Goal: Information Seeking & Learning: Learn about a topic

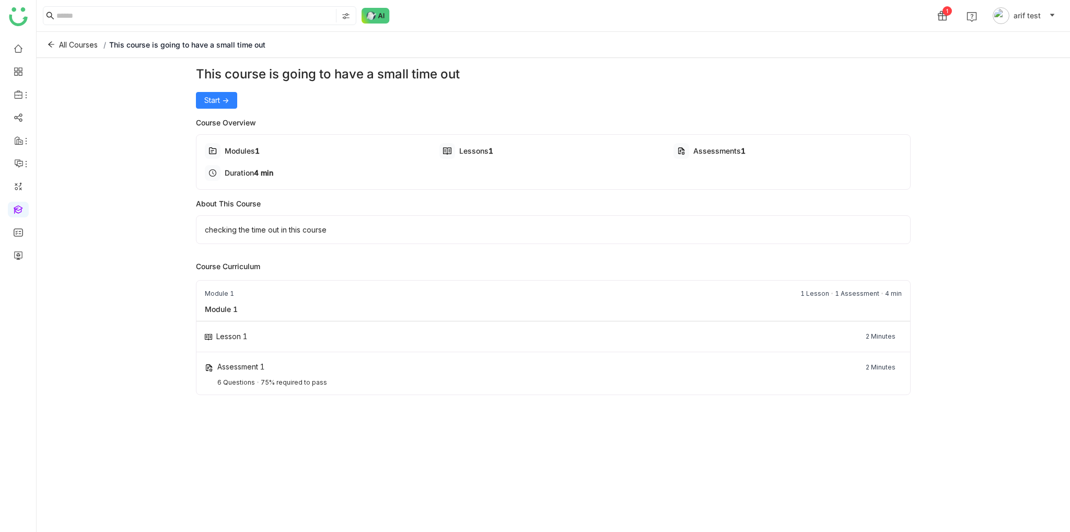
drag, startPoint x: 281, startPoint y: 172, endPoint x: 255, endPoint y: 172, distance: 25.1
click at [255, 172] on div "Duration 4 min" at bounding box center [319, 173] width 228 height 16
click at [460, 75] on div "This course is going to have a small time out" at bounding box center [553, 74] width 714 height 19
drag, startPoint x: 507, startPoint y: 145, endPoint x: 443, endPoint y: 145, distance: 64.3
click at [457, 146] on div "Lessons 1" at bounding box center [553, 151] width 228 height 16
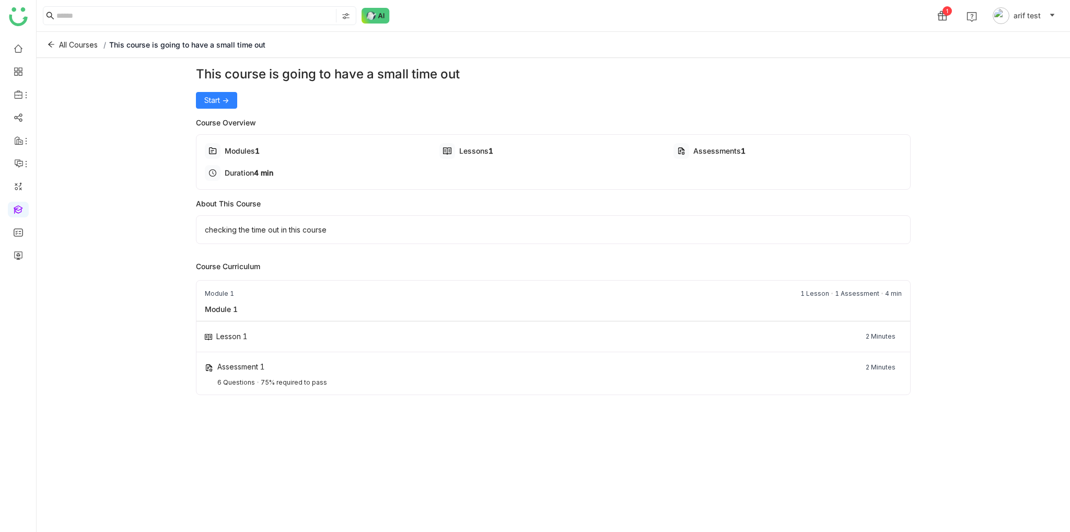
drag, startPoint x: 825, startPoint y: 144, endPoint x: 629, endPoint y: 145, distance: 195.9
click at [650, 145] on div "Modules 1 Lessons 1 Assessments 1 Duration 4 min" at bounding box center [553, 162] width 696 height 38
drag, startPoint x: 287, startPoint y: 146, endPoint x: 166, endPoint y: 159, distance: 122.4
click at [249, 149] on div "Modules 1" at bounding box center [319, 151] width 228 height 16
click at [42, 161] on div "This course is going to have a small time out Start -> Course Overview Modules …" at bounding box center [553, 292] width 1033 height 469
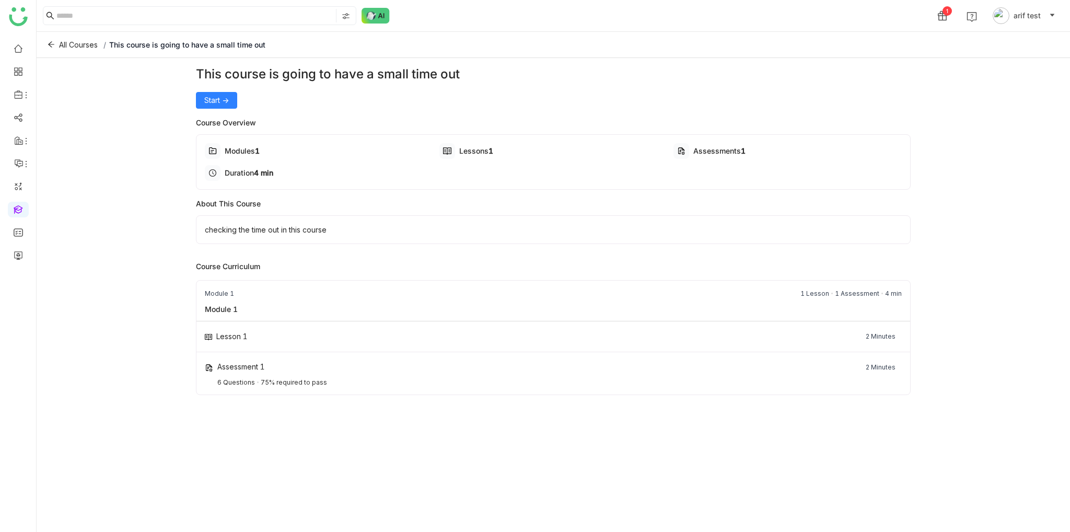
drag, startPoint x: 134, startPoint y: 251, endPoint x: 158, endPoint y: 253, distance: 24.2
click at [133, 251] on div "This course is going to have a small time out Start -> Course Overview Modules …" at bounding box center [553, 292] width 1033 height 469
click at [487, 286] on div "Module 1 1 Lesson 1 Assessment 4 min" at bounding box center [552, 292] width 713 height 23
click at [488, 295] on div "Module 1 1 Lesson 1 Assessment 4 min" at bounding box center [552, 292] width 713 height 23
click at [369, 361] on div "Assessment 1 2 Minutes" at bounding box center [553, 367] width 696 height 14
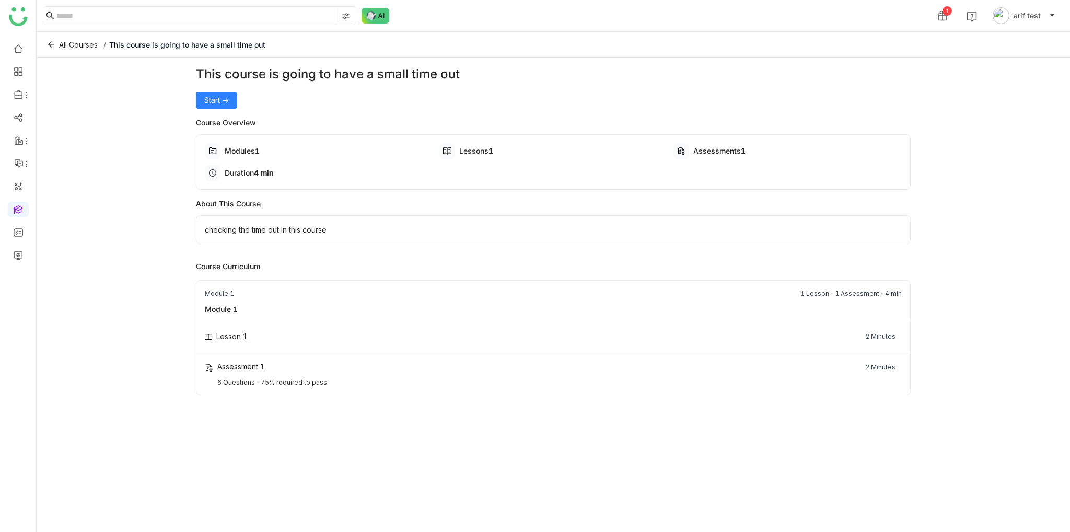
click at [369, 374] on div "Assessment 1 2 Minutes 6 Questions 75% required to pass" at bounding box center [552, 373] width 713 height 42
click at [375, 324] on div "Lesson 1 2 Minutes" at bounding box center [552, 336] width 713 height 31
click at [204, 107] on button "Start ->" at bounding box center [216, 100] width 41 height 17
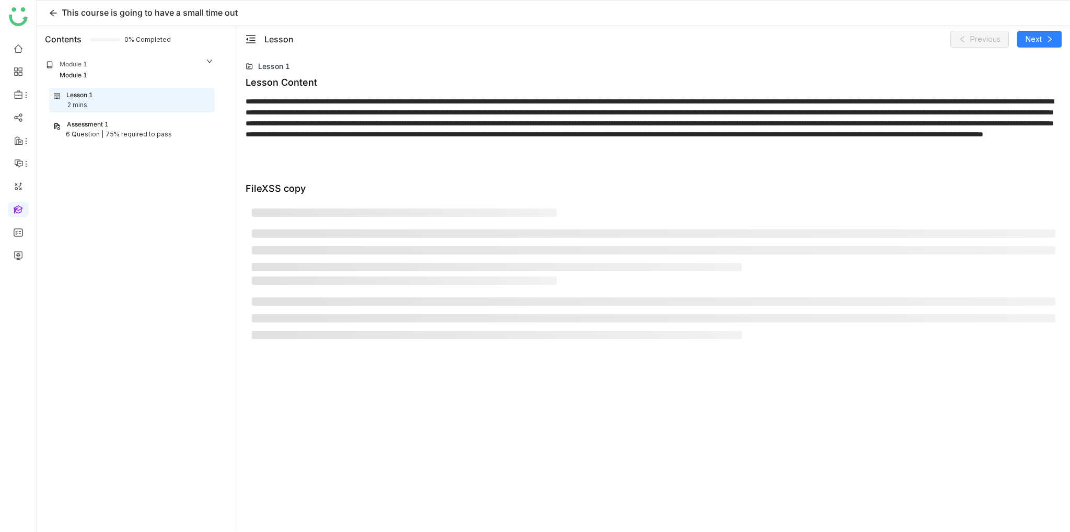
click at [161, 127] on div "Assessment 1" at bounding box center [131, 125] width 157 height 10
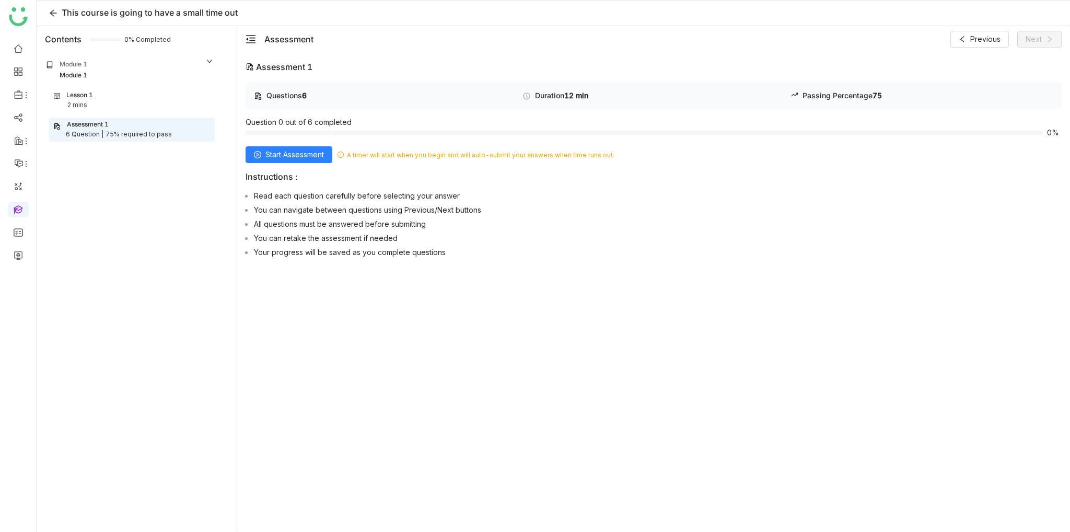
click at [153, 109] on div "Lesson 1 2 mins" at bounding box center [132, 100] width 156 height 20
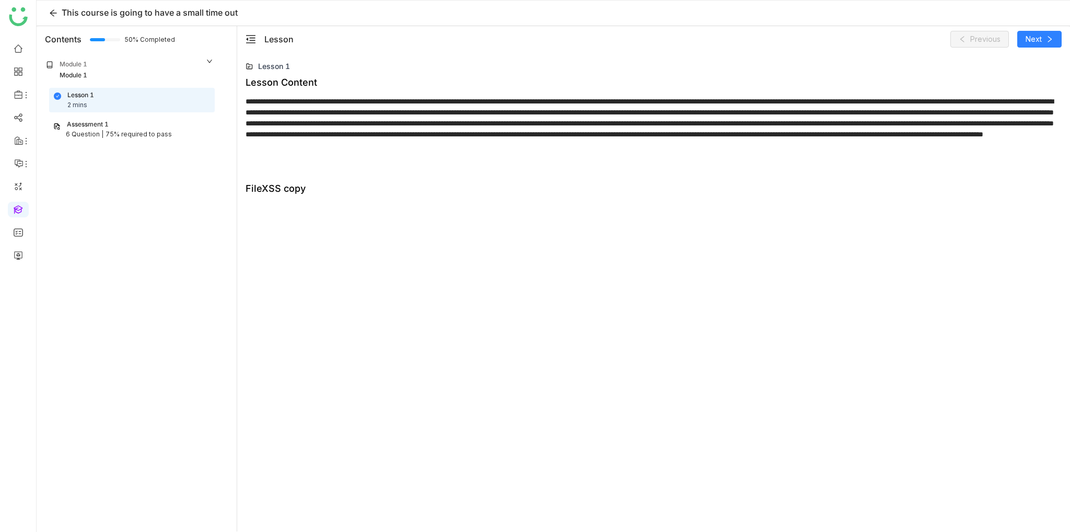
click at [123, 126] on div "Assessment 1" at bounding box center [131, 125] width 157 height 10
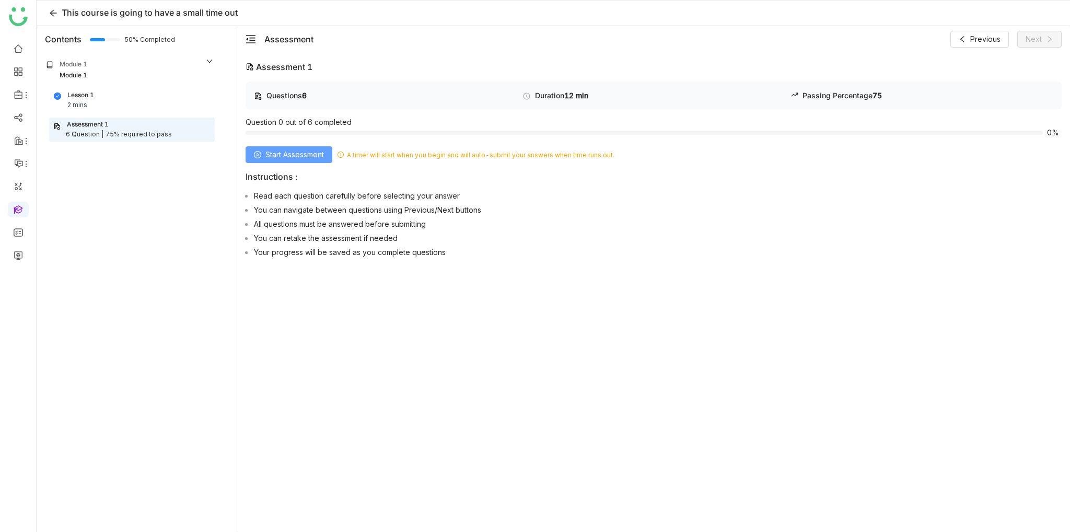
click at [303, 153] on span "Start Assessment" at bounding box center [294, 154] width 59 height 11
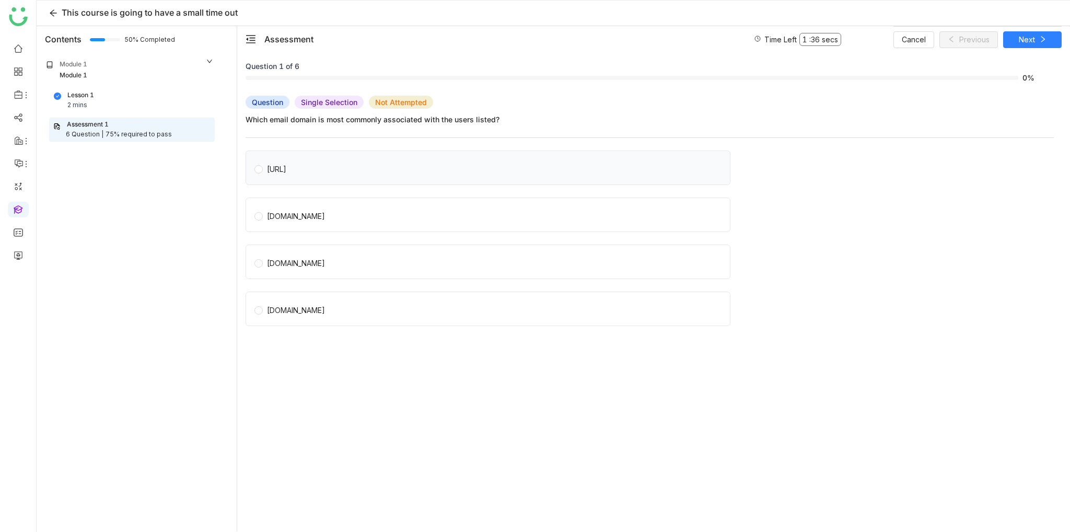
click at [275, 173] on div "gtmbuddy.ai" at bounding box center [276, 169] width 19 height 11
click at [1030, 32] on button "Next" at bounding box center [1032, 39] width 59 height 17
click at [286, 170] on div "gtmbuddy.ai" at bounding box center [276, 169] width 19 height 11
drag, startPoint x: 279, startPoint y: 215, endPoint x: 463, endPoint y: 172, distance: 188.9
click at [279, 216] on div "gmail.com" at bounding box center [296, 216] width 58 height 11
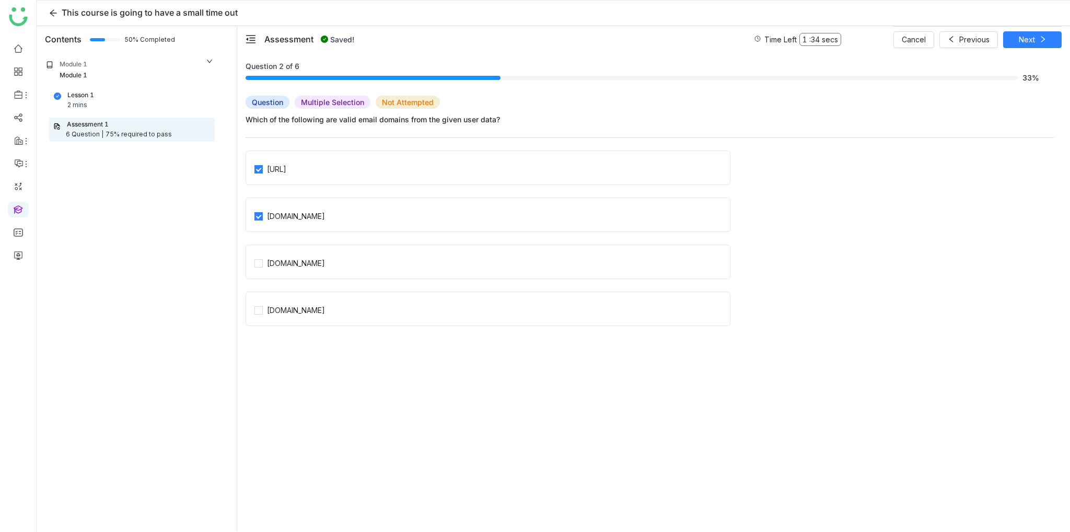
click at [1041, 29] on div "Cancel Previous Next" at bounding box center [977, 39] width 168 height 26
click at [1041, 38] on icon at bounding box center [1042, 39] width 7 height 7
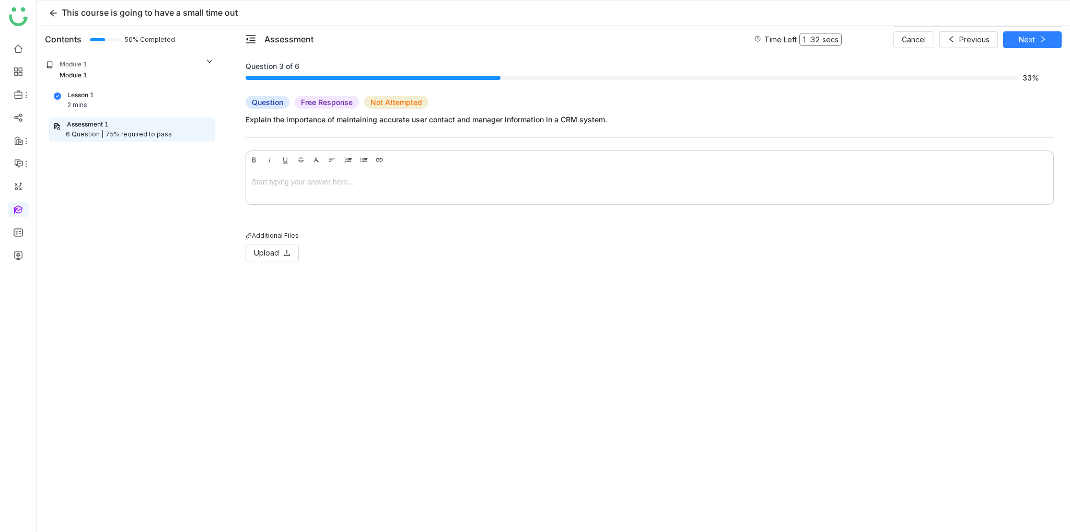
click at [300, 183] on div at bounding box center [650, 181] width 796 height 11
click at [264, 253] on span "Upload" at bounding box center [266, 252] width 25 height 11
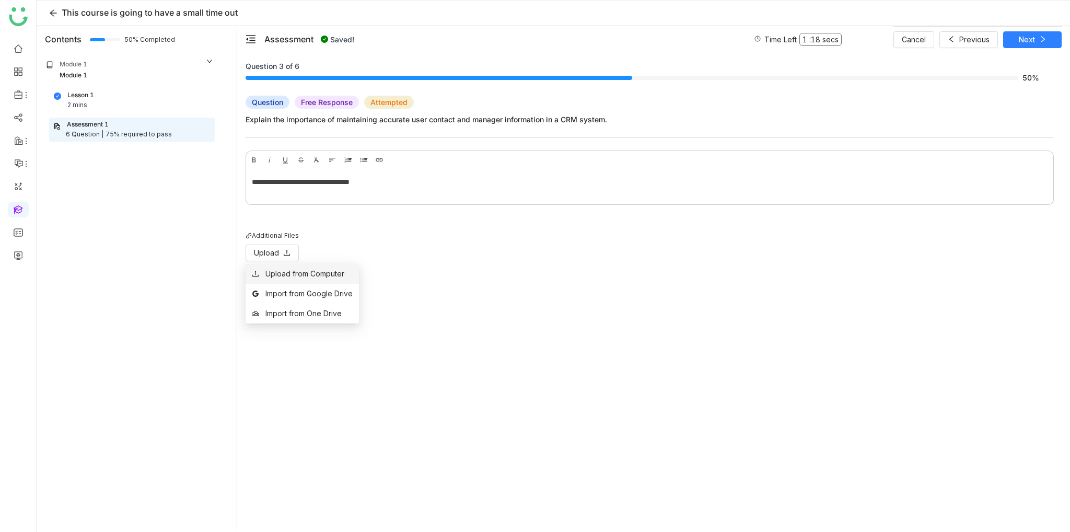
click at [331, 276] on div "Upload from Computer" at bounding box center [304, 273] width 79 height 11
click at [668, 289] on div "**********" at bounding box center [650, 196] width 808 height 200
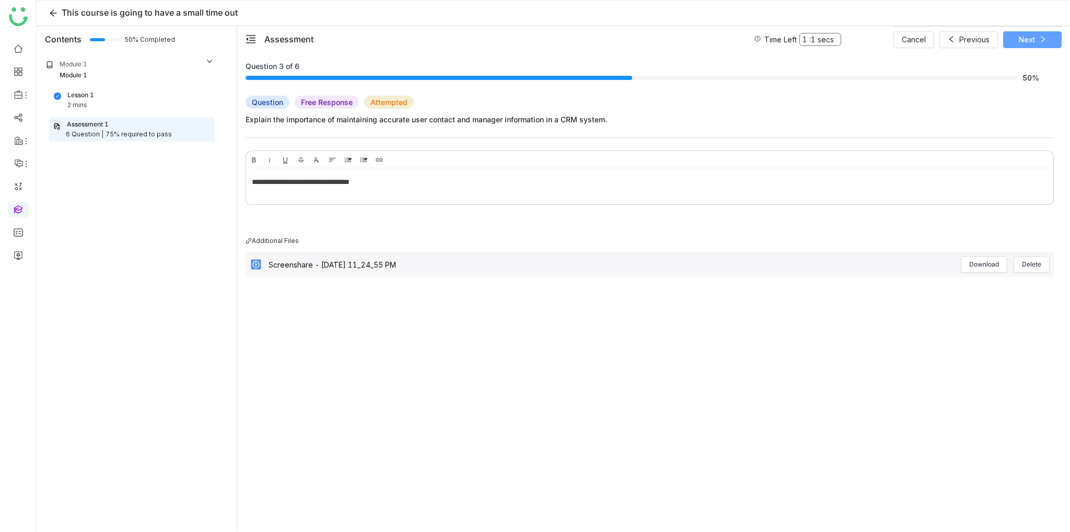
click at [1031, 38] on span "Next" at bounding box center [1027, 39] width 16 height 11
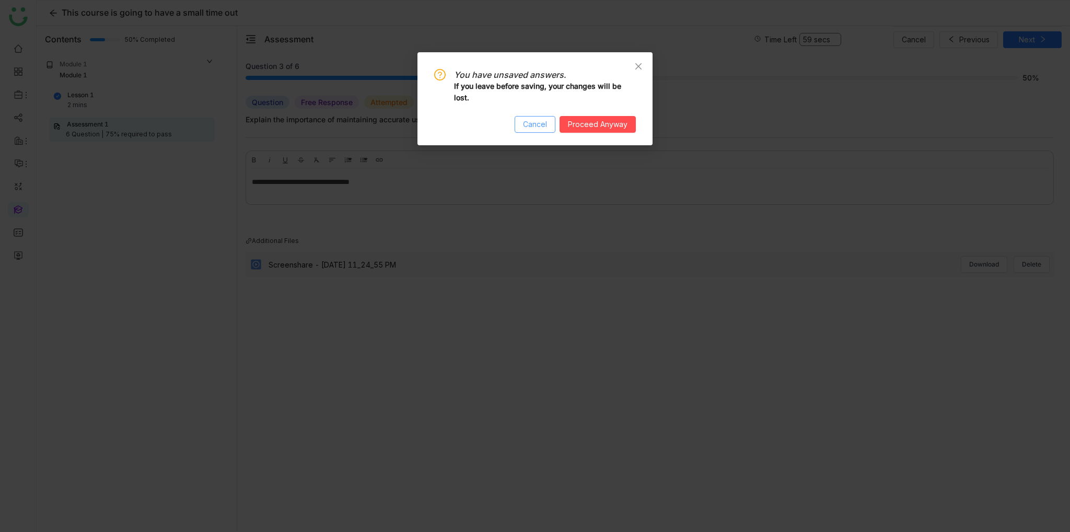
click at [540, 126] on span "Cancel" at bounding box center [535, 124] width 24 height 11
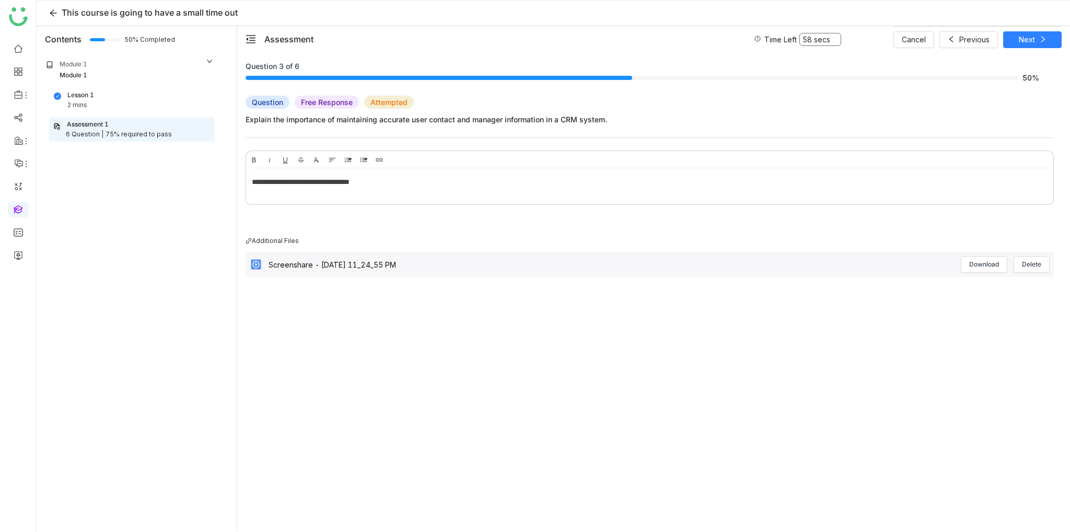
click at [431, 229] on div "**********" at bounding box center [650, 218] width 808 height 137
click at [857, 216] on div "**********" at bounding box center [650, 218] width 808 height 137
click at [930, 214] on div "**********" at bounding box center [650, 218] width 808 height 137
click at [399, 193] on div "**********" at bounding box center [649, 183] width 807 height 31
click at [1034, 47] on button "Next" at bounding box center [1032, 39] width 59 height 17
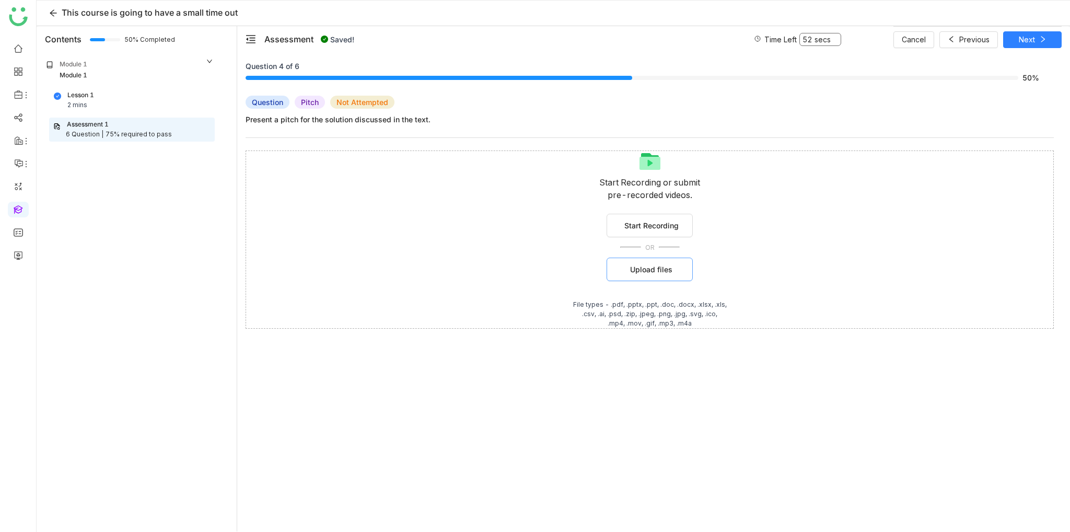
click at [625, 274] on button "Upload files" at bounding box center [649, 270] width 86 height 24
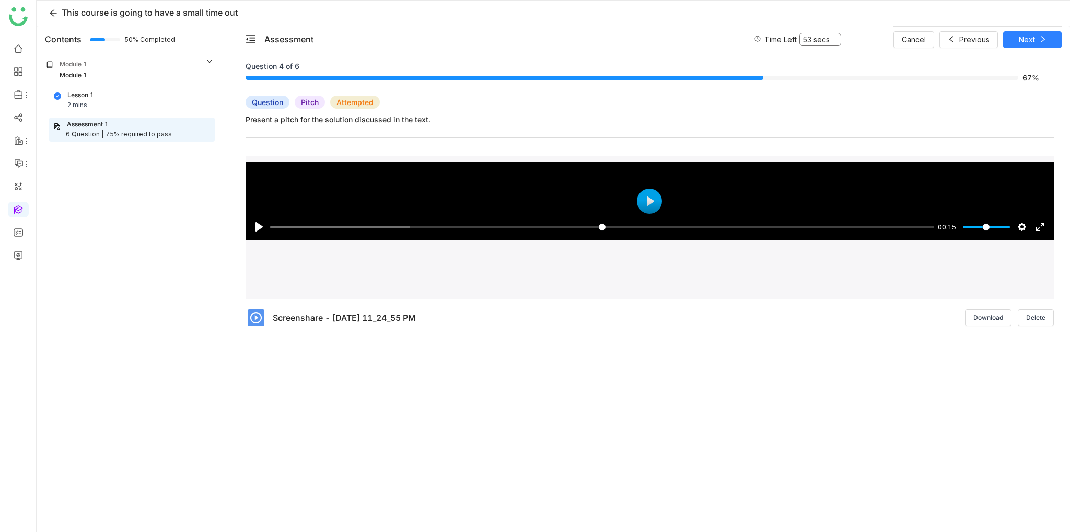
click at [625, 434] on div "Question 4 of 6 67% Question Pitch Attempted Present a pitch for the solution d…" at bounding box center [654, 296] width 816 height 470
click at [649, 199] on button "Play" at bounding box center [649, 201] width 25 height 25
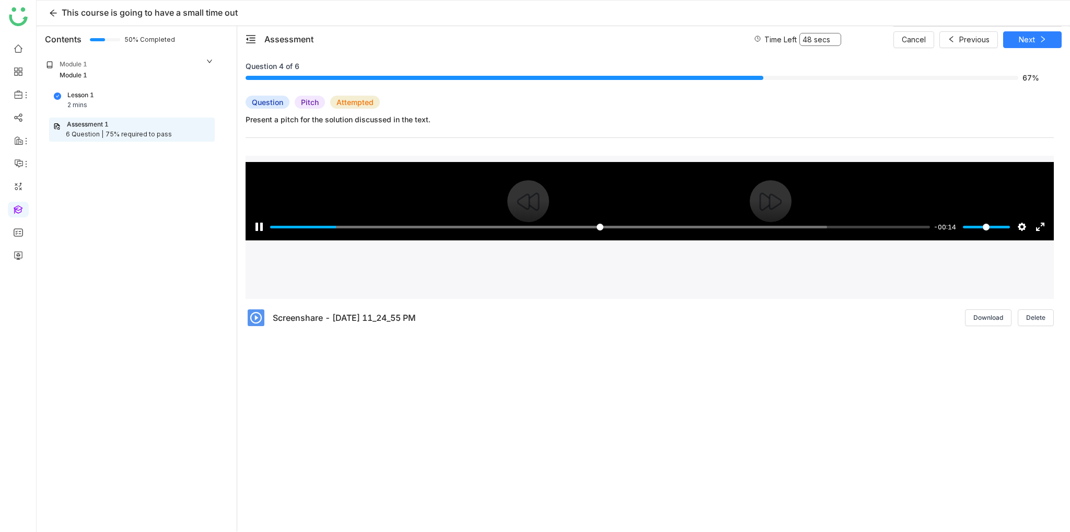
click at [654, 195] on div at bounding box center [650, 201] width 808 height 78
type input "****"
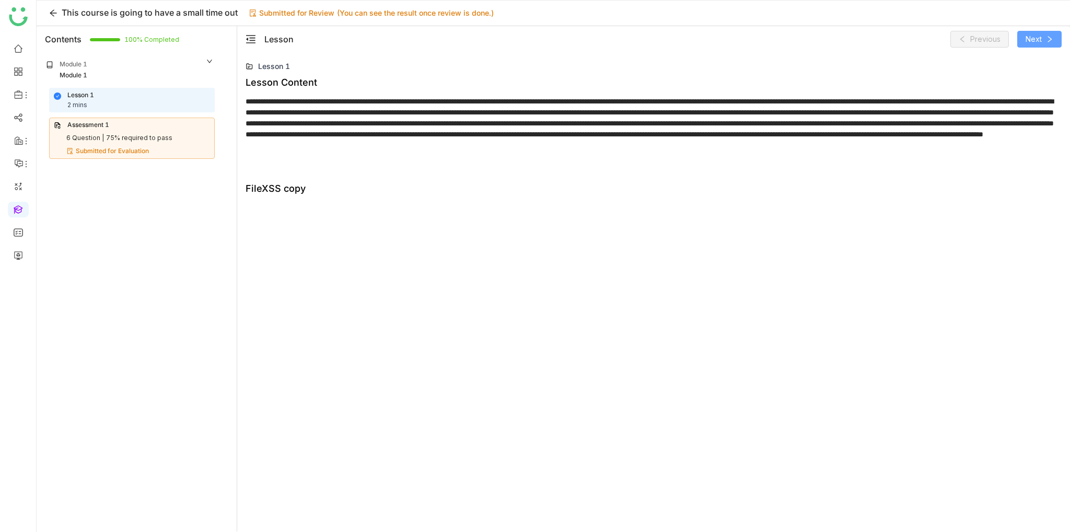
click at [1032, 39] on span "Next" at bounding box center [1033, 38] width 16 height 11
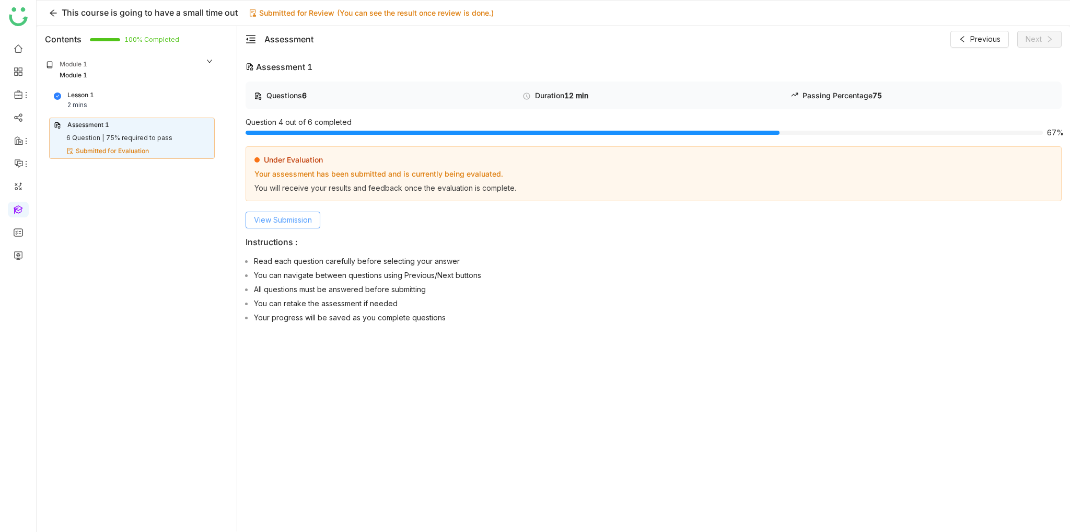
click at [273, 220] on span "View Submission" at bounding box center [283, 219] width 58 height 11
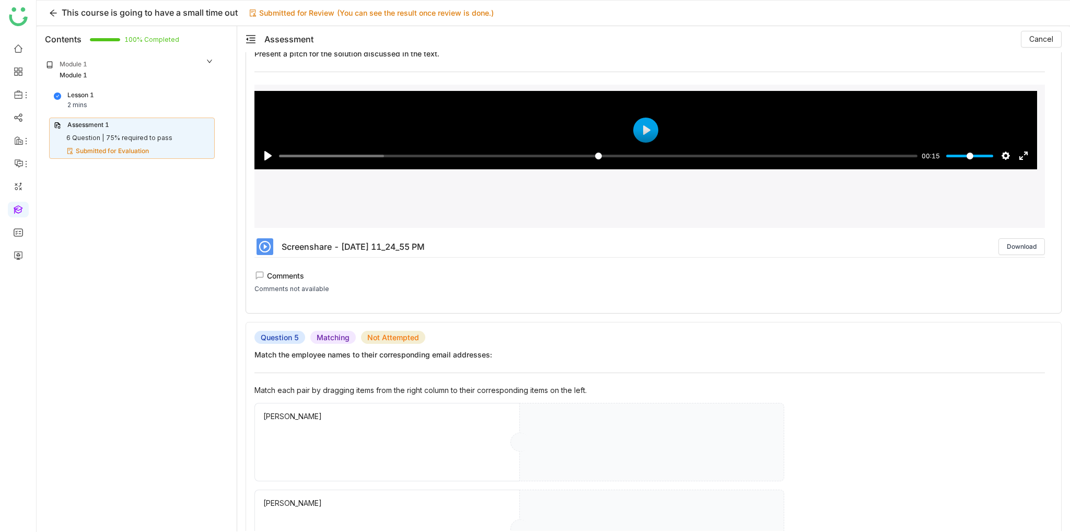
scroll to position [784, 0]
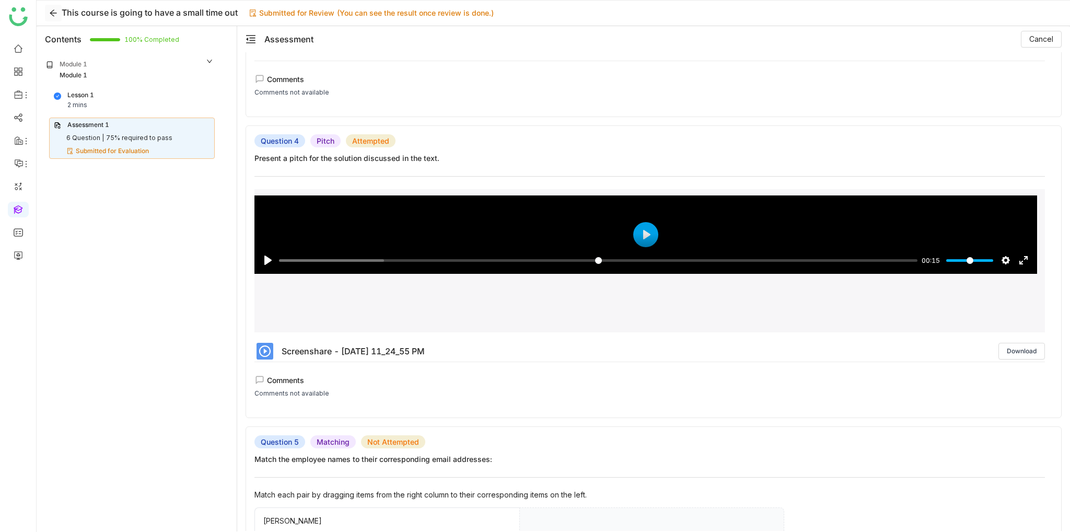
click at [51, 14] on icon at bounding box center [53, 13] width 7 height 7
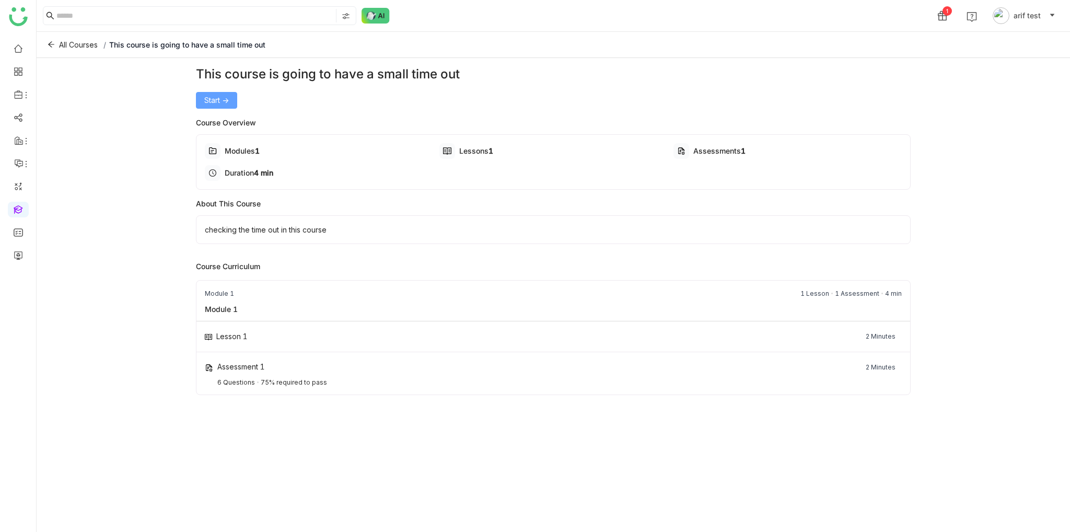
click at [229, 95] on span "Start ->" at bounding box center [216, 100] width 25 height 11
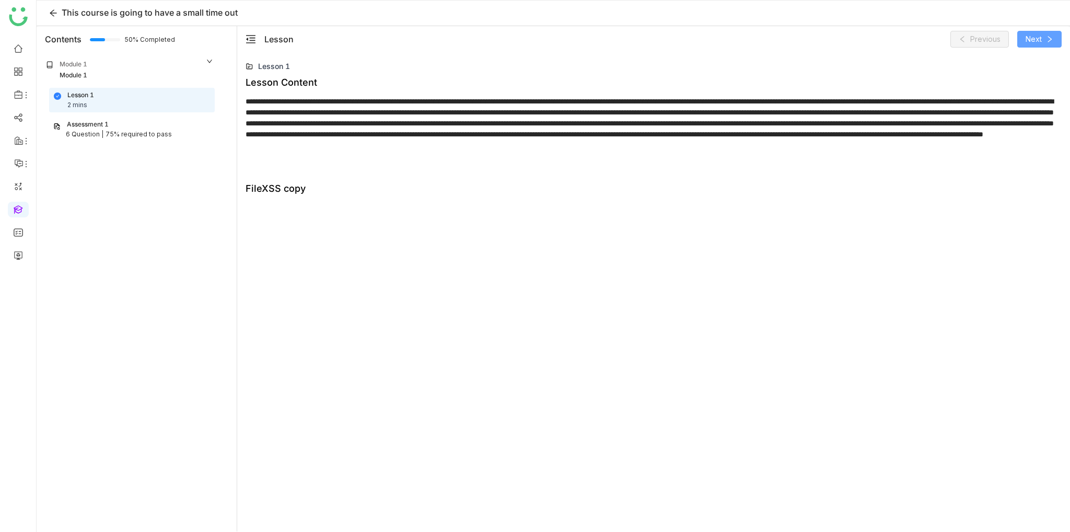
click at [1057, 31] on button "Next" at bounding box center [1039, 39] width 44 height 17
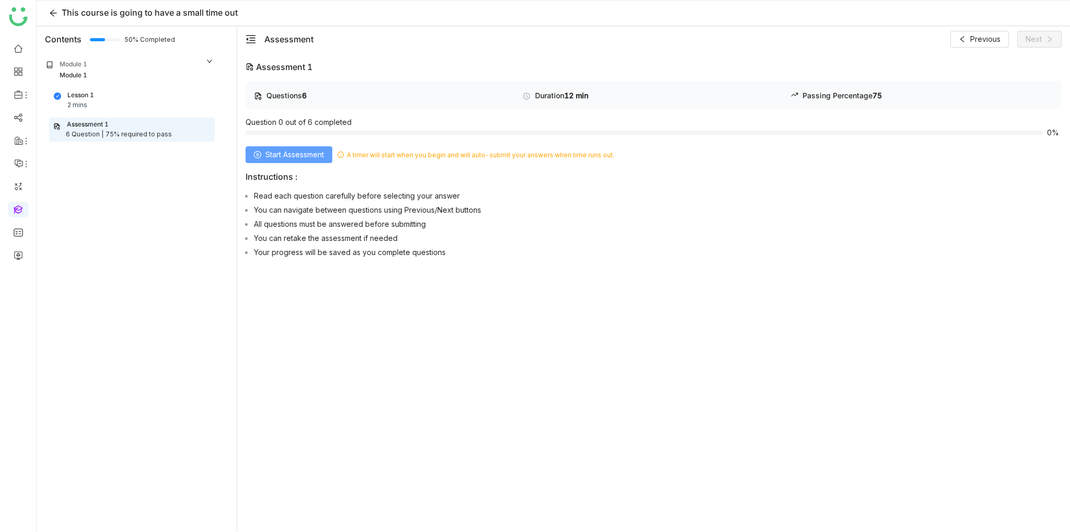
click at [311, 152] on span "Start Assessment" at bounding box center [294, 154] width 59 height 11
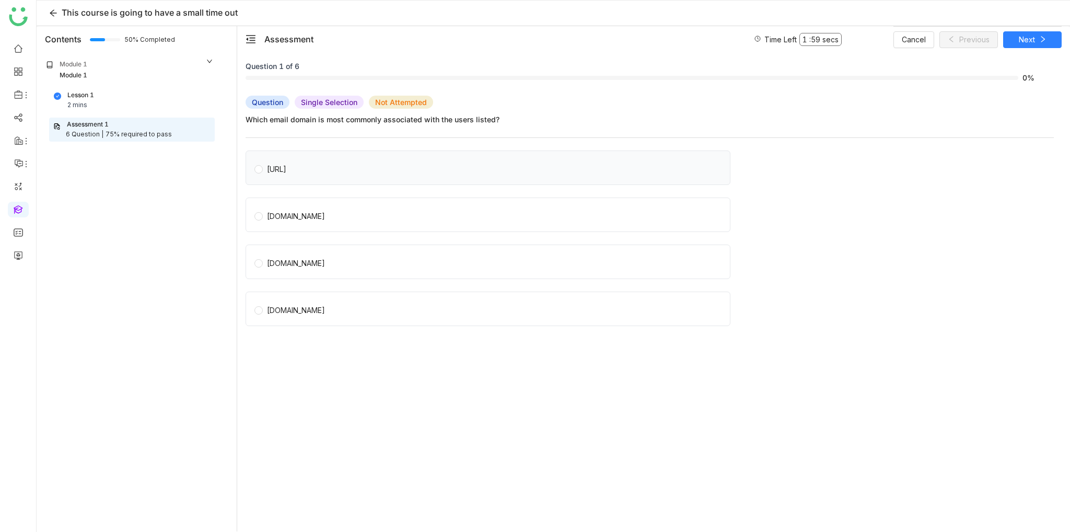
click at [290, 167] on span "gtmbuddy.ai" at bounding box center [277, 167] width 28 height 15
click at [1032, 38] on span "Next" at bounding box center [1027, 39] width 16 height 11
drag, startPoint x: 268, startPoint y: 176, endPoint x: 275, endPoint y: 195, distance: 20.5
click at [269, 176] on label "gtmbuddy.ai" at bounding box center [491, 167] width 475 height 33
click at [288, 232] on div "gmail.com" at bounding box center [650, 217] width 808 height 41
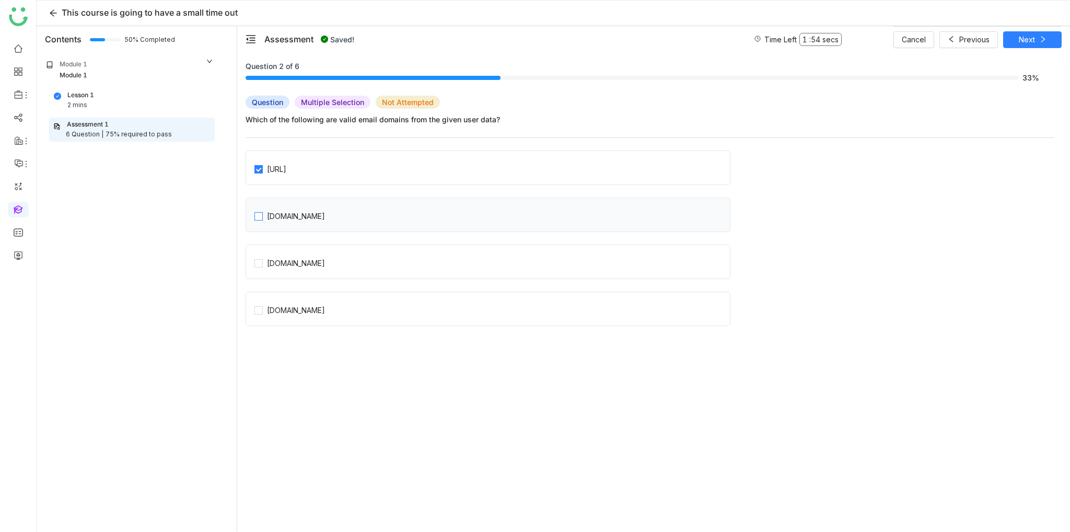
click at [301, 216] on div "gmail.com" at bounding box center [296, 216] width 58 height 11
click at [320, 217] on label "gmail.com" at bounding box center [491, 214] width 475 height 33
click at [305, 217] on span "gmail.com" at bounding box center [296, 214] width 66 height 15
click at [269, 217] on div "gmail.com" at bounding box center [296, 216] width 58 height 11
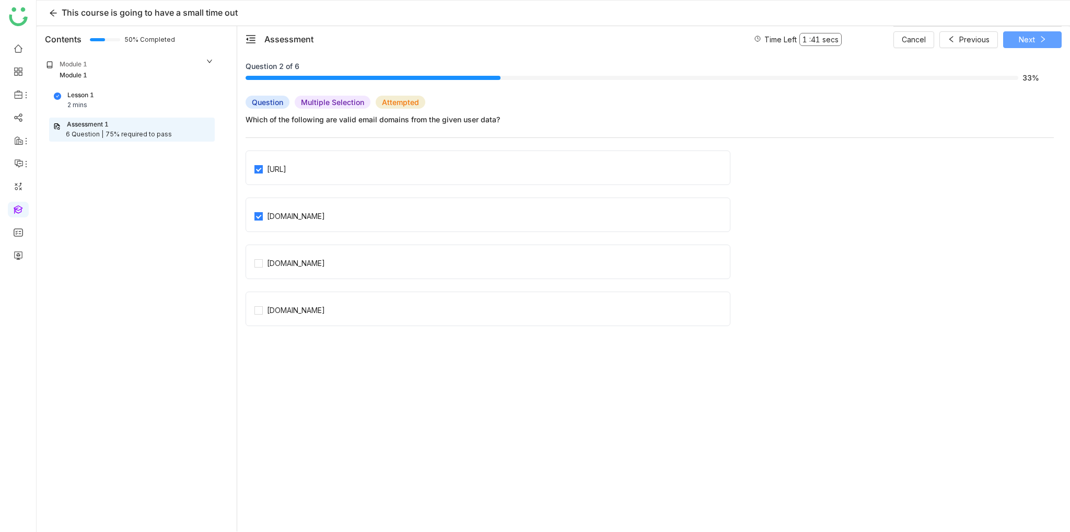
click at [1030, 32] on button "Next" at bounding box center [1032, 39] width 59 height 17
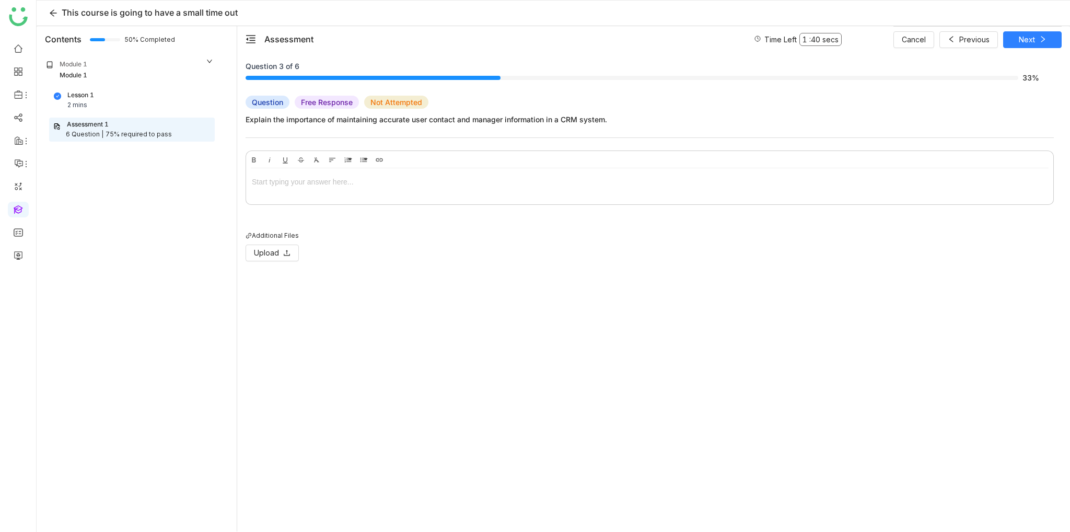
click at [306, 186] on div at bounding box center [650, 181] width 796 height 11
click at [445, 161] on div "Bold Italic Underline Strikethrough Clear Formatting Align Align Left Align Cen…" at bounding box center [650, 159] width 808 height 18
click at [458, 177] on div at bounding box center [650, 181] width 796 height 11
click at [1025, 41] on span "Next" at bounding box center [1027, 39] width 16 height 11
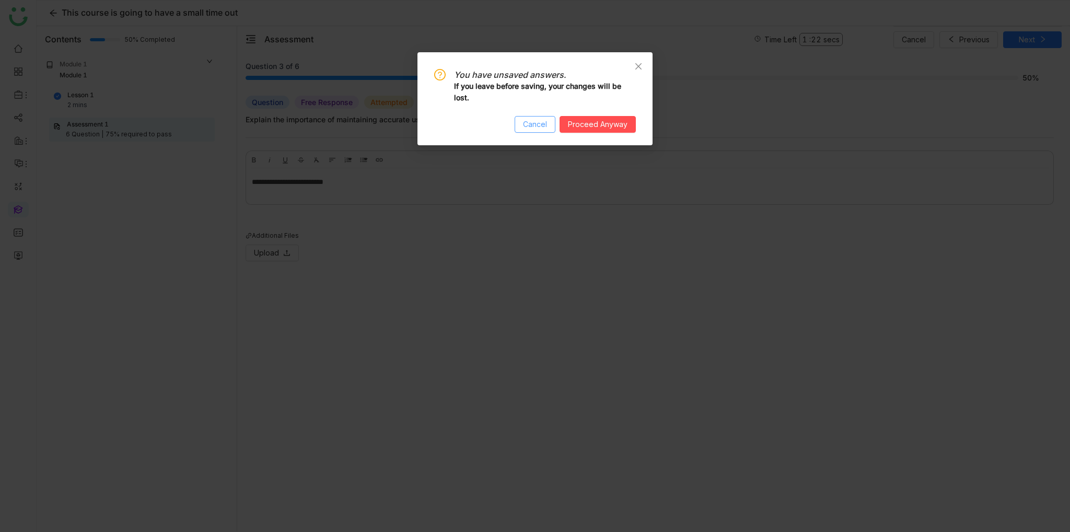
click at [547, 118] on button "Cancel" at bounding box center [535, 124] width 41 height 17
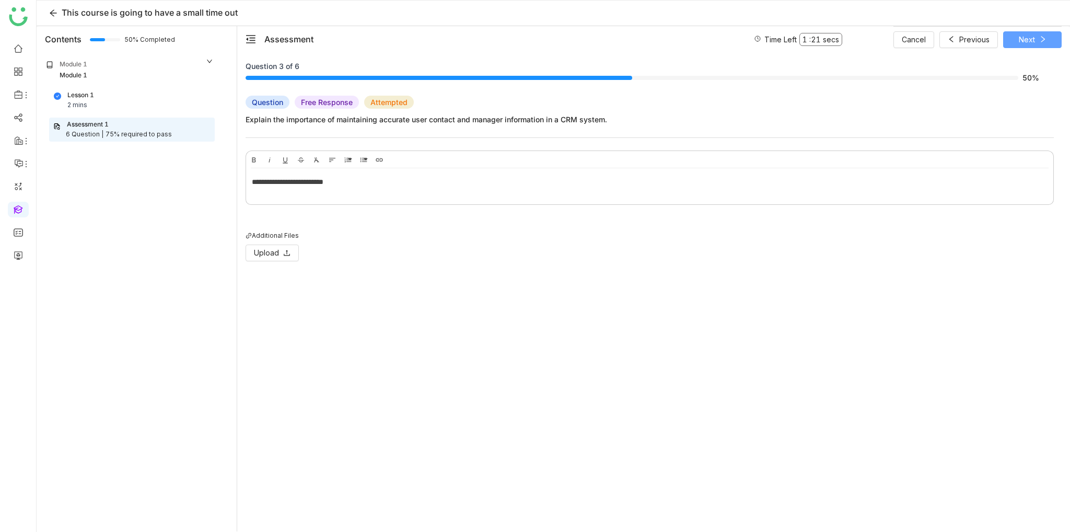
click at [1042, 45] on button "Next" at bounding box center [1032, 39] width 59 height 17
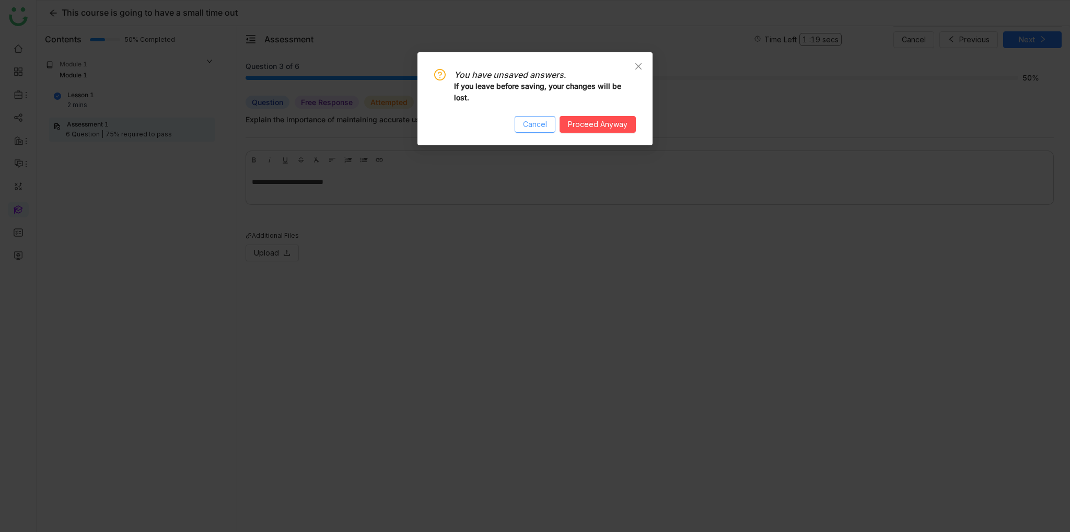
click at [545, 122] on span "Cancel" at bounding box center [535, 124] width 24 height 11
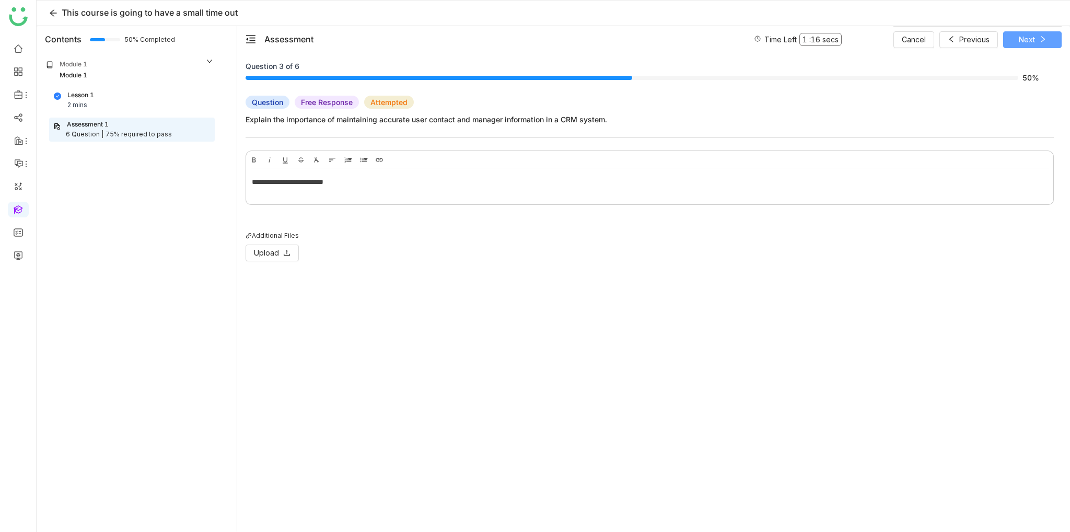
click at [1031, 39] on span "Next" at bounding box center [1027, 39] width 16 height 11
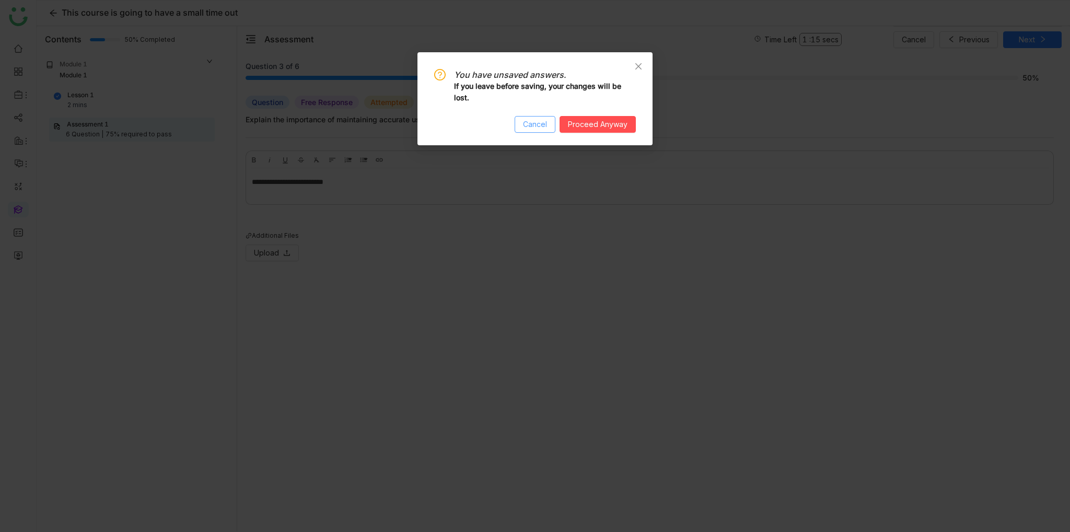
click at [527, 122] on span "Cancel" at bounding box center [535, 124] width 24 height 11
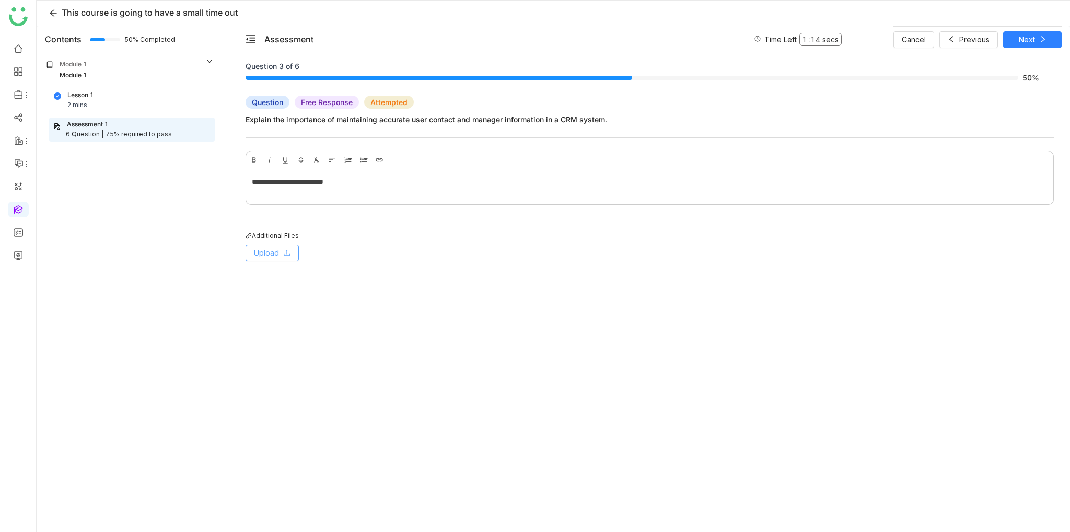
click at [267, 244] on button "Upload" at bounding box center [272, 252] width 53 height 17
click at [275, 267] on li "Upload from Computer" at bounding box center [302, 274] width 113 height 20
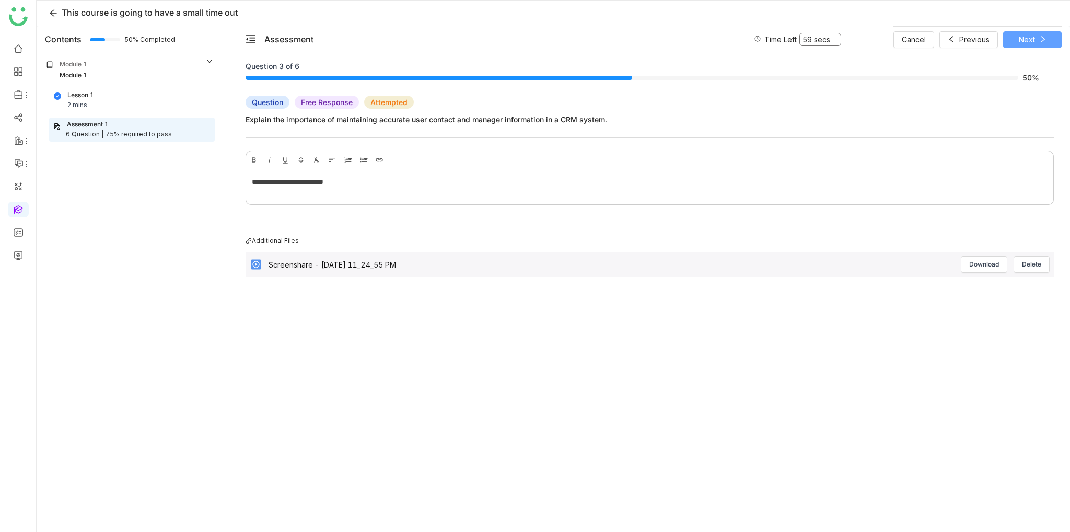
click at [1042, 41] on icon at bounding box center [1042, 39] width 7 height 7
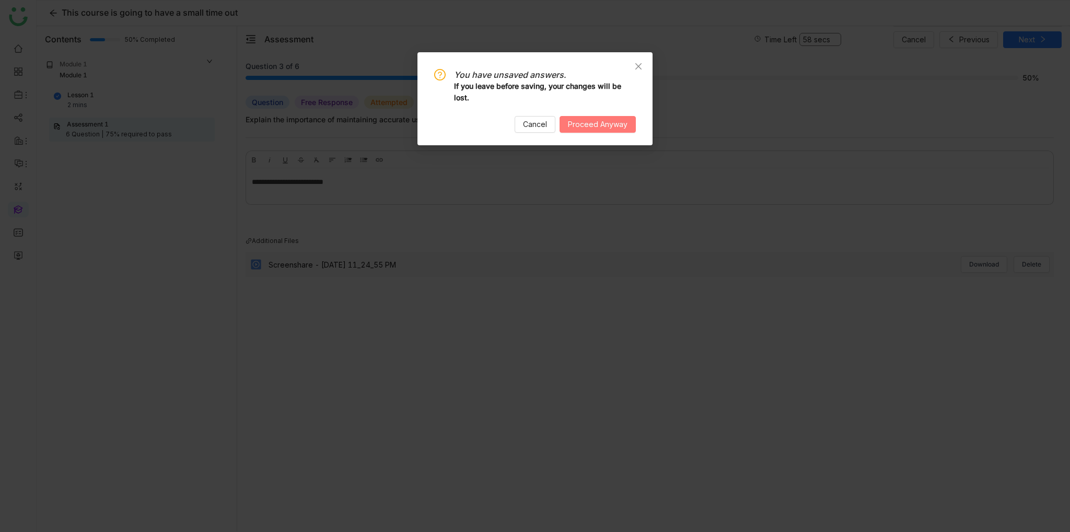
click at [590, 123] on span "Proceed Anyway" at bounding box center [598, 124] width 60 height 11
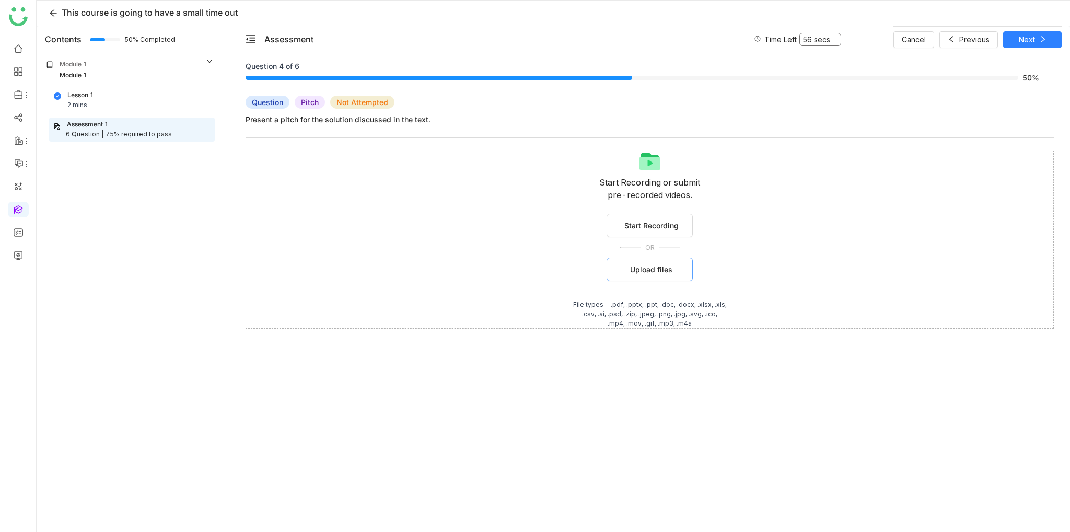
click at [644, 270] on span "Upload files" at bounding box center [651, 269] width 42 height 11
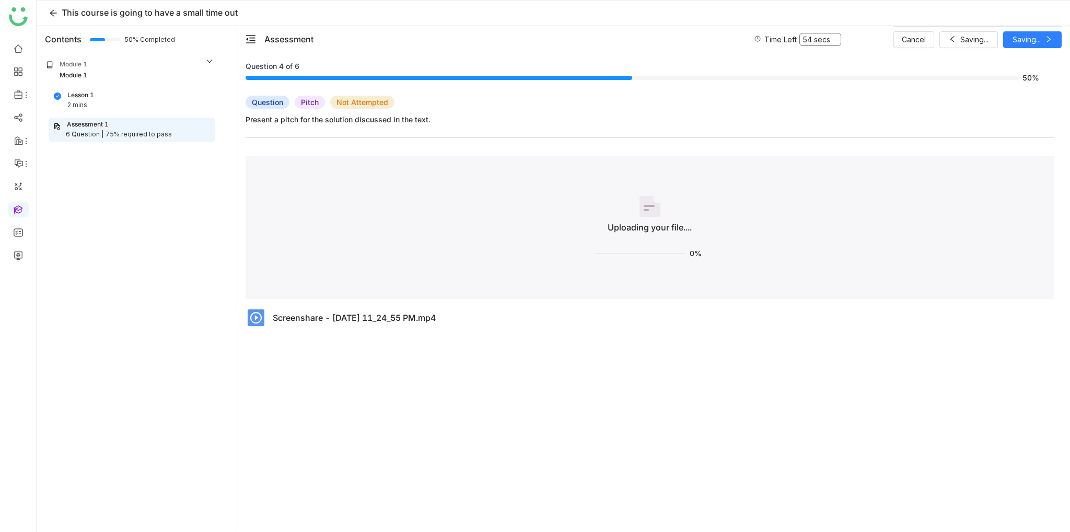
click at [839, 84] on div "Question 4 of 6 50% Question Pitch Not Attempted Present a pitch for the soluti…" at bounding box center [654, 296] width 816 height 470
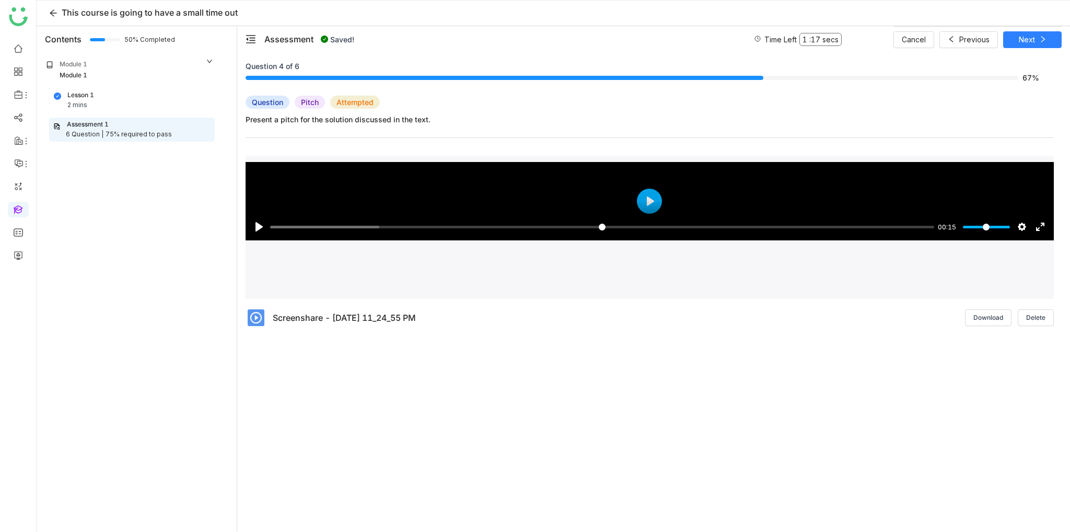
click at [471, 381] on div "Question 4 of 6 67% Question Pitch Attempted Present a pitch for the solution d…" at bounding box center [654, 296] width 816 height 470
click at [878, 304] on div "Uploading your file.... 100% Processing your file.... Processing your file.... …" at bounding box center [650, 242] width 808 height 172
click at [1037, 44] on button "Next" at bounding box center [1032, 39] width 59 height 17
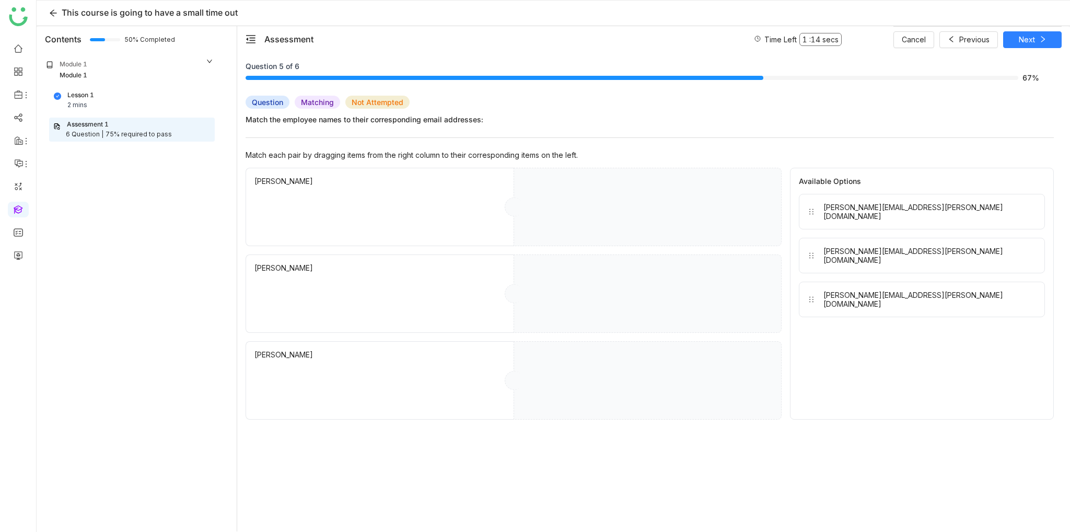
click at [476, 166] on div "Match each pair by dragging items from the right column to their corresponding …" at bounding box center [650, 284] width 808 height 269
drag, startPoint x: 865, startPoint y: 273, endPoint x: 596, endPoint y: 202, distance: 278.6
click at [770, 265] on icon at bounding box center [771, 263] width 8 height 8
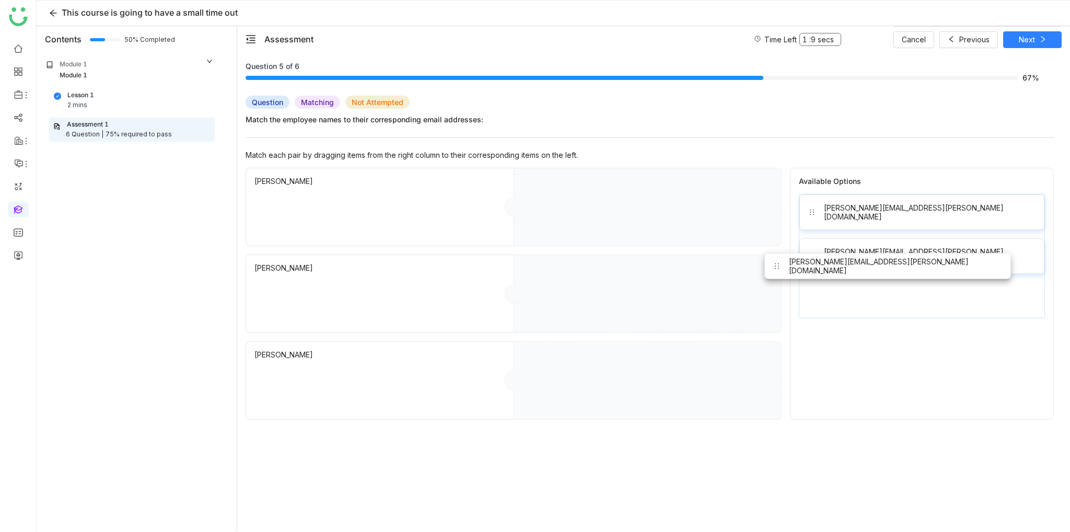
drag, startPoint x: 868, startPoint y: 283, endPoint x: 610, endPoint y: 193, distance: 273.1
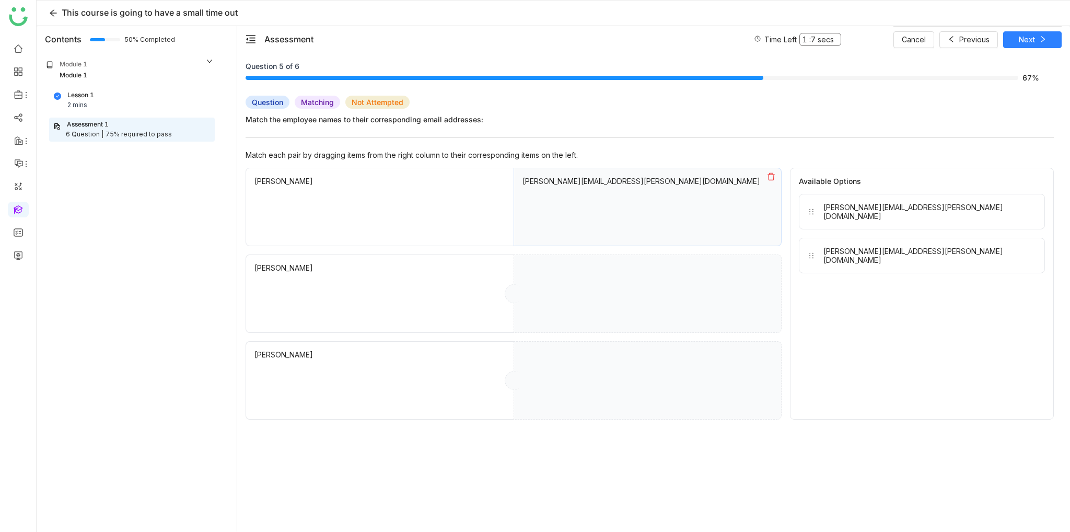
drag, startPoint x: 861, startPoint y: 208, endPoint x: 616, endPoint y: 281, distance: 255.4
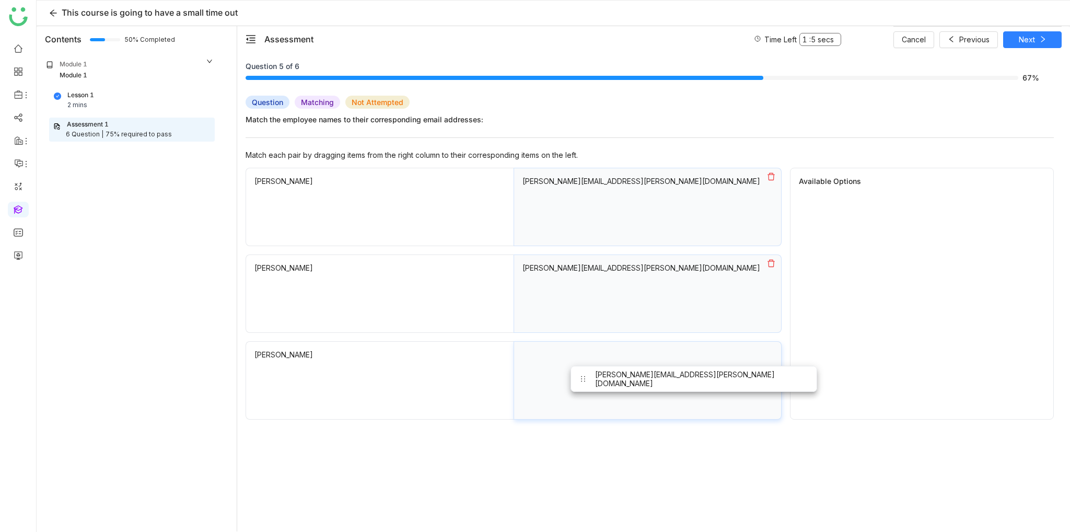
drag, startPoint x: 892, startPoint y: 212, endPoint x: 664, endPoint y: 384, distance: 285.6
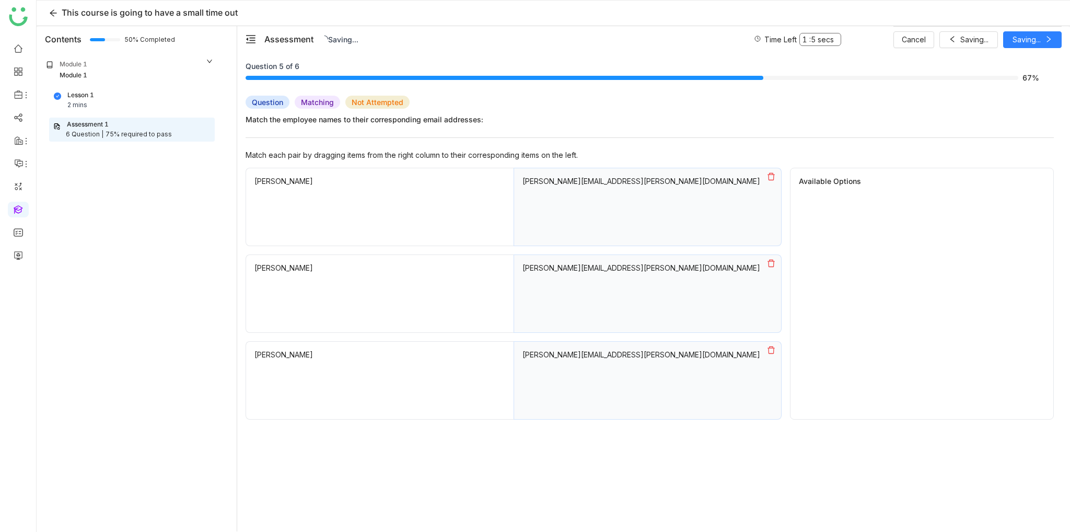
click at [1044, 32] on div "Cancel Saving... Saving..." at bounding box center [977, 39] width 168 height 26
click at [1044, 42] on icon at bounding box center [1042, 39] width 7 height 7
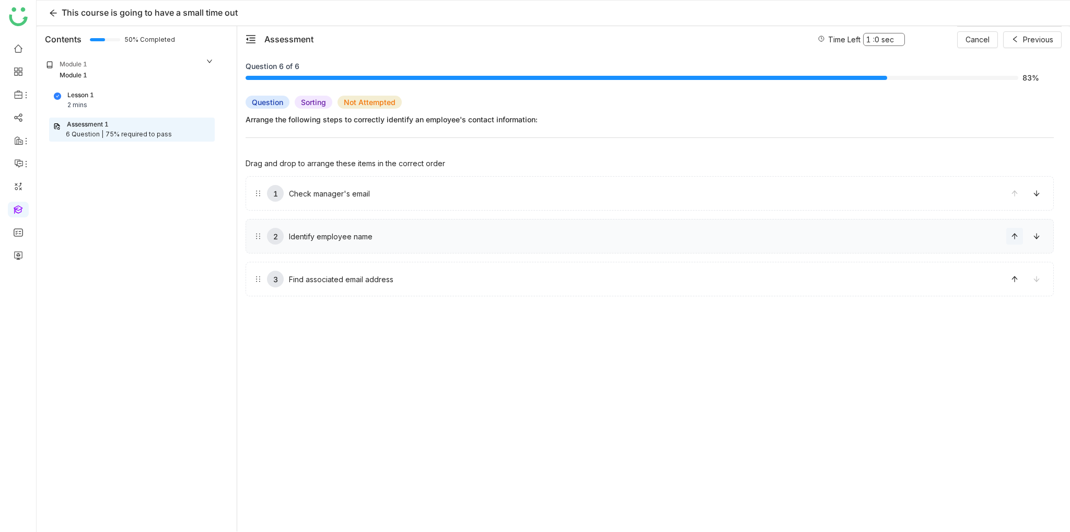
click at [1019, 237] on span at bounding box center [1015, 235] width 16 height 7
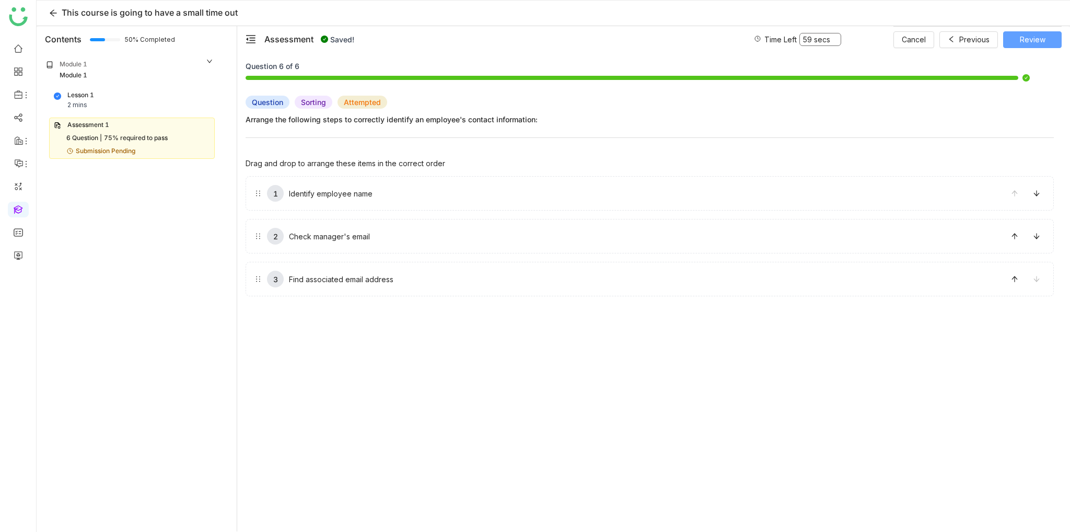
click at [1032, 41] on span "Review" at bounding box center [1033, 39] width 26 height 11
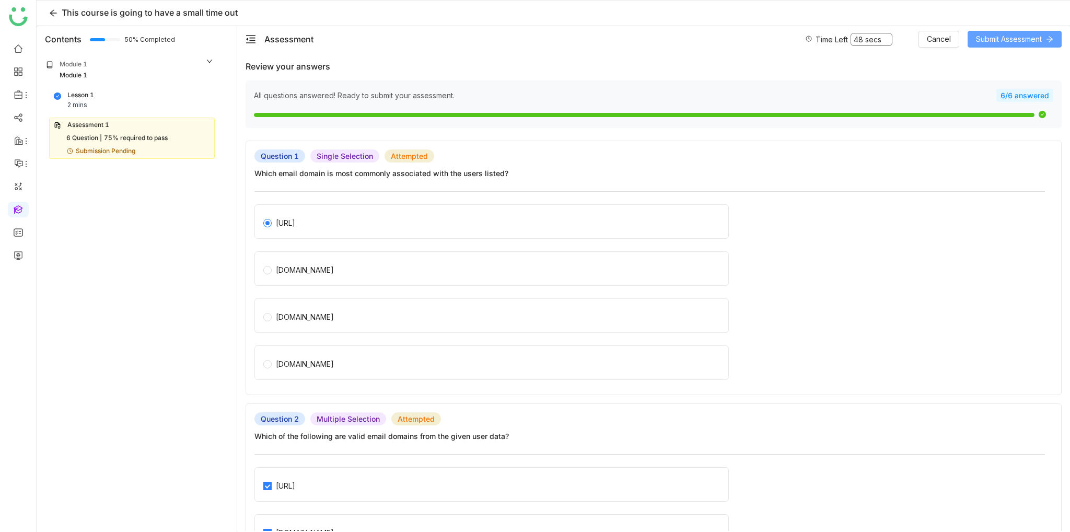
click at [1028, 41] on span "Submit Assessment" at bounding box center [1009, 38] width 66 height 11
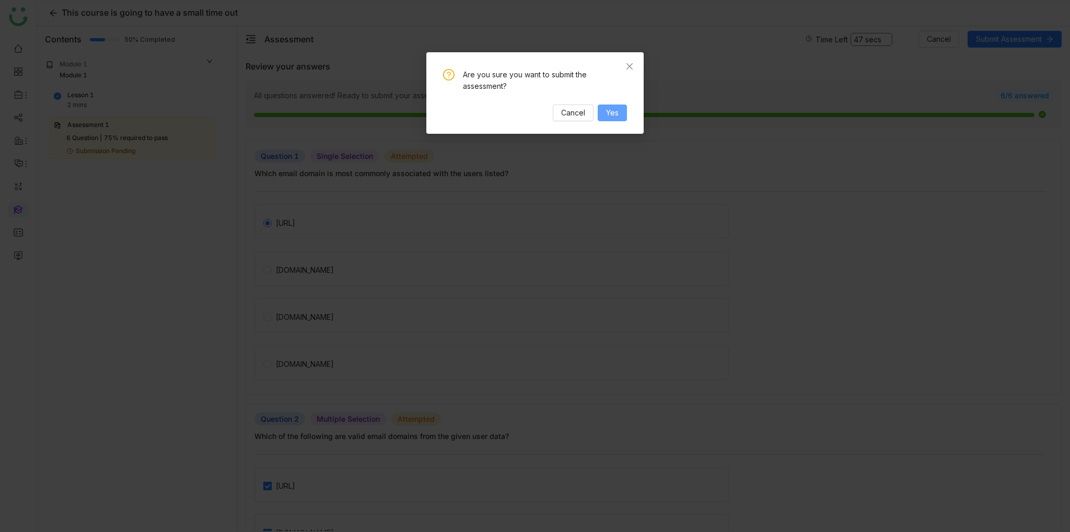
click at [605, 115] on button "Yes" at bounding box center [612, 112] width 29 height 17
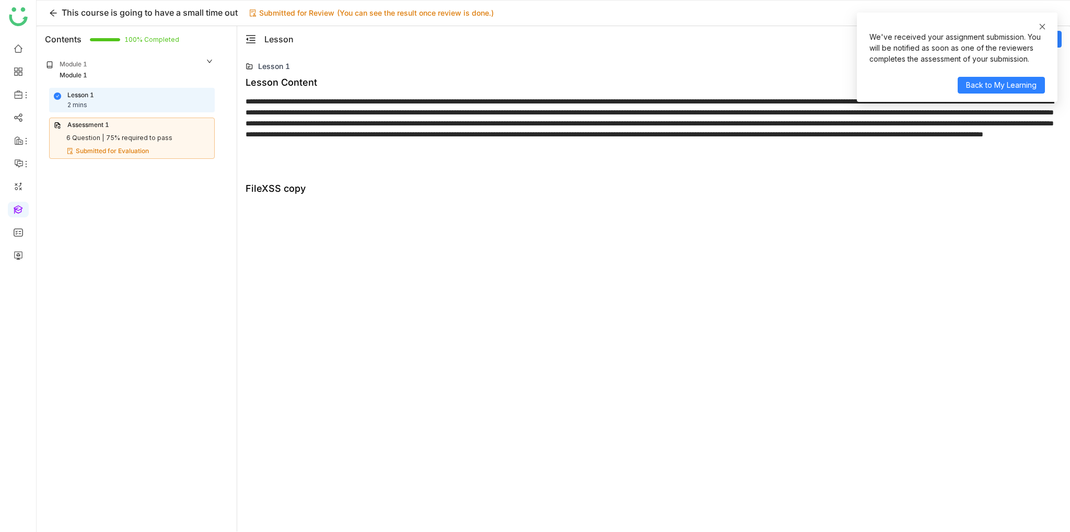
click at [1045, 29] on icon at bounding box center [1043, 27] width 6 height 6
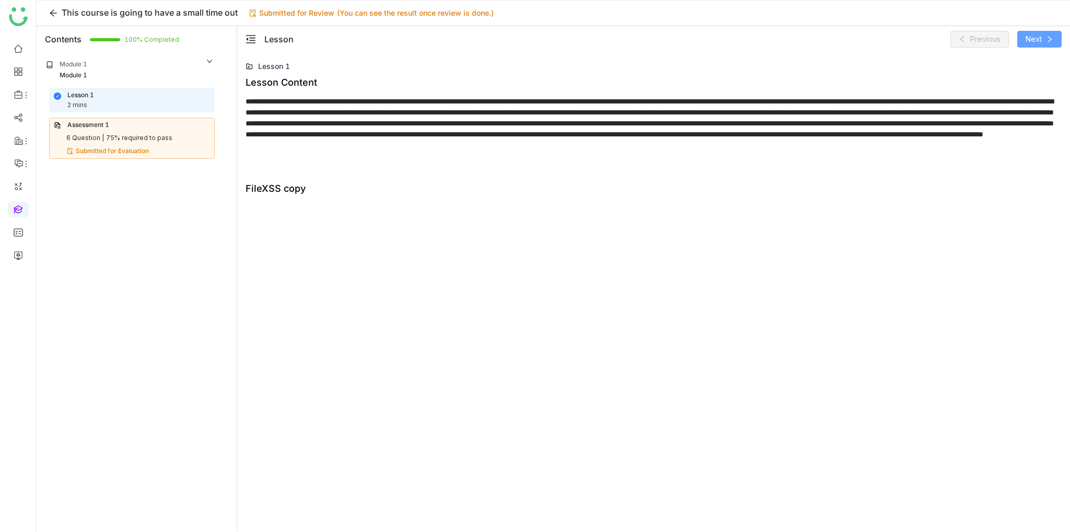
click at [1043, 39] on button "Next" at bounding box center [1039, 39] width 44 height 17
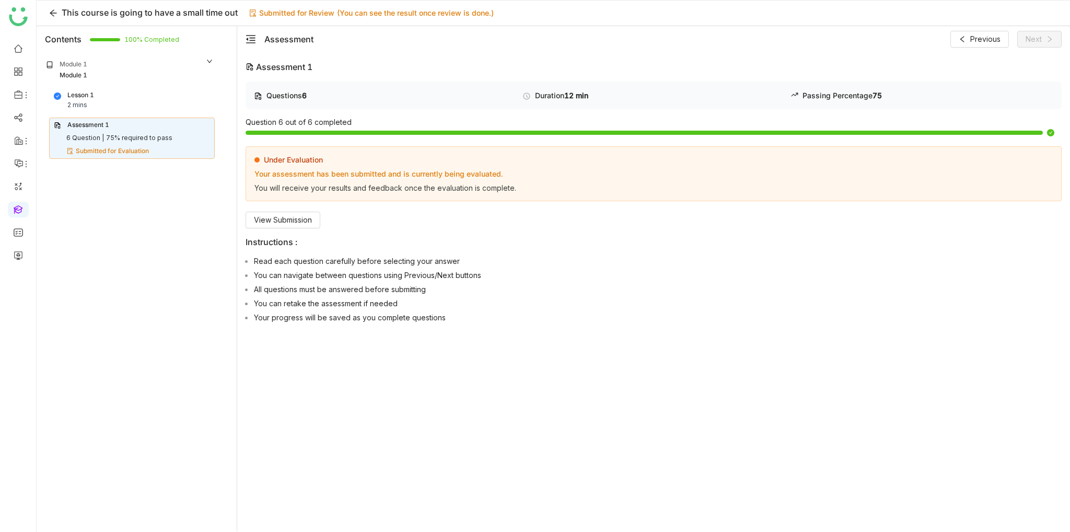
drag, startPoint x: 319, startPoint y: 209, endPoint x: 310, endPoint y: 214, distance: 10.0
click at [319, 209] on div "Under Evaluation Your assessment has been submitted and is currently being eval…" at bounding box center [654, 187] width 816 height 82
click at [306, 217] on span "View Submission" at bounding box center [283, 219] width 58 height 11
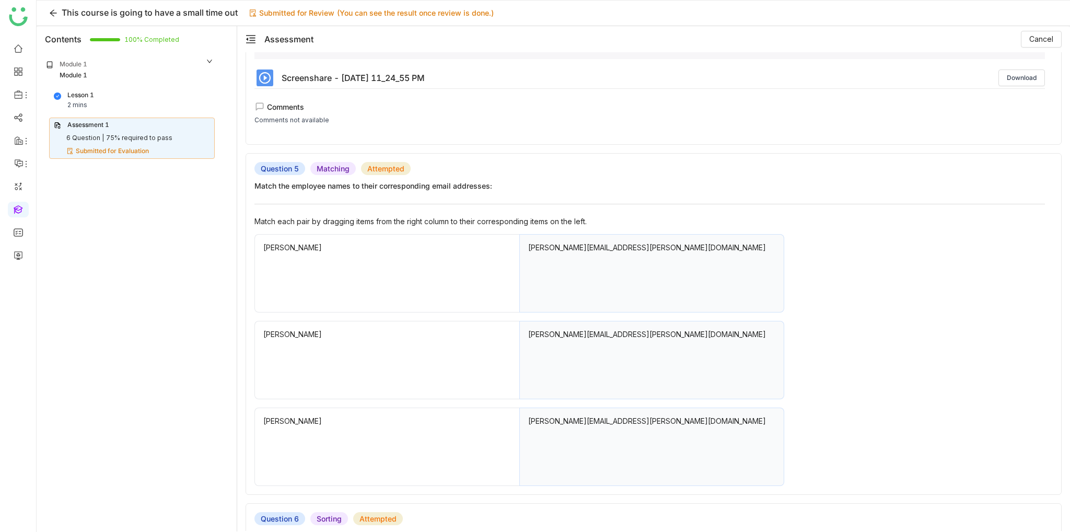
scroll to position [1097, 0]
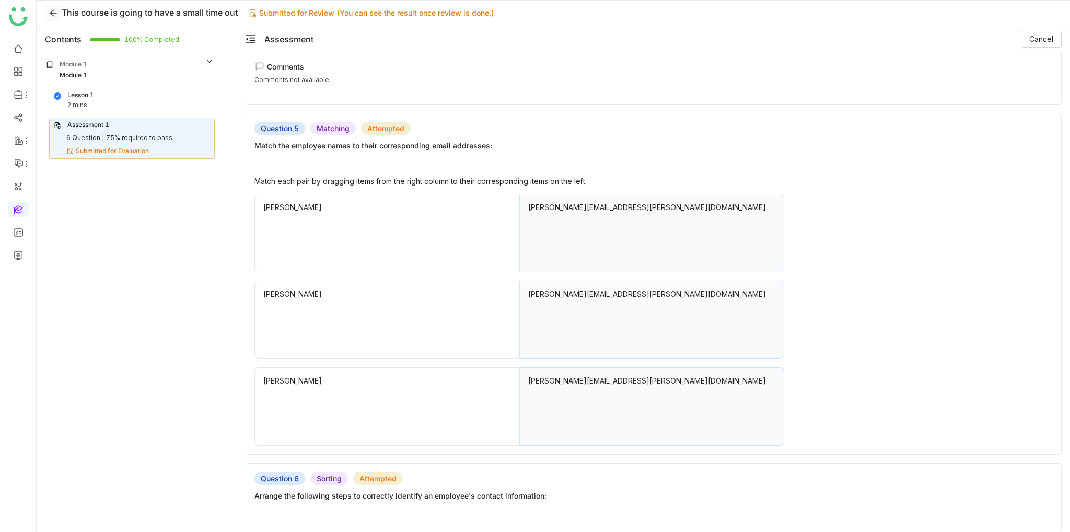
click at [47, 15] on icon at bounding box center [53, 13] width 16 height 8
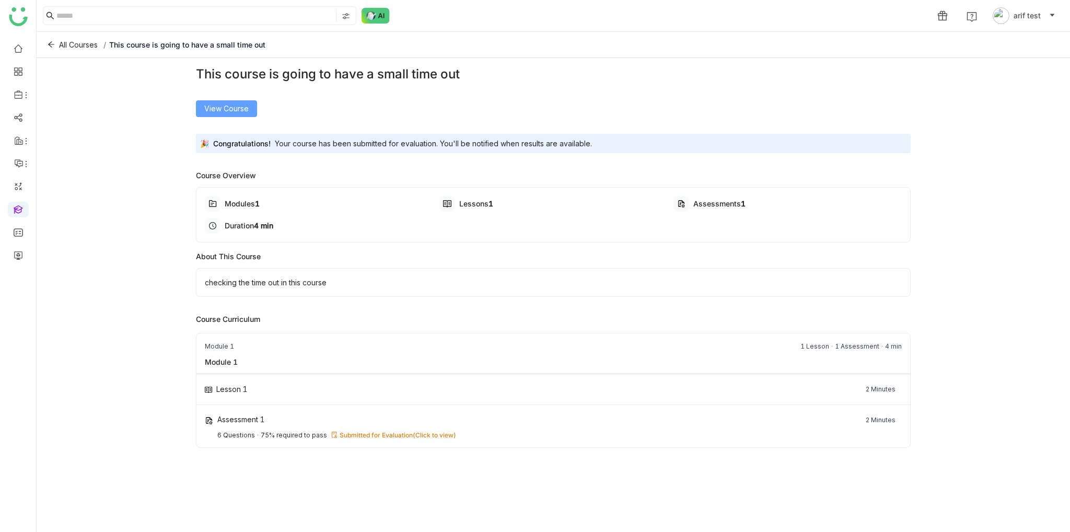
click at [219, 109] on span "View Course" at bounding box center [226, 108] width 44 height 11
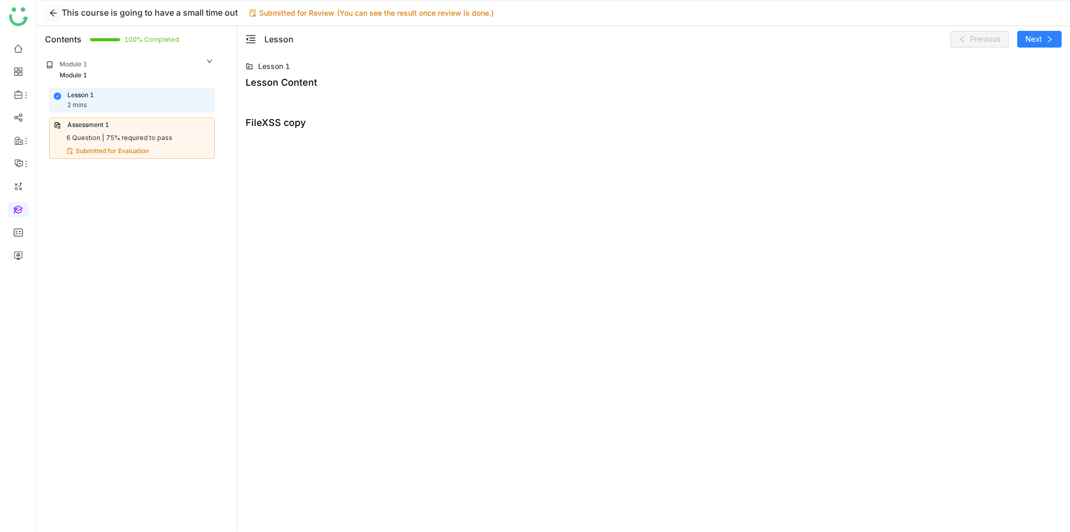
click at [56, 16] on icon at bounding box center [53, 13] width 8 height 8
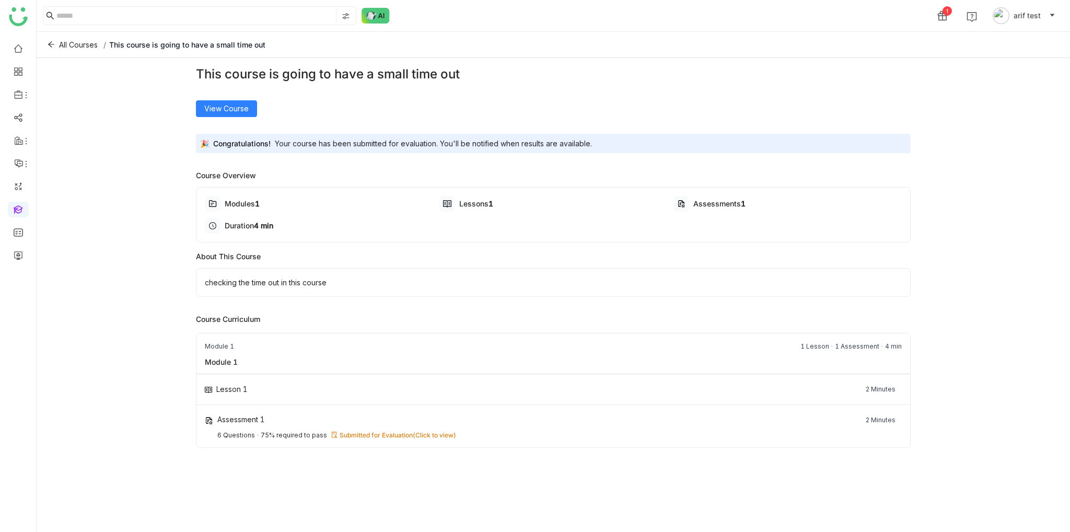
click at [263, 209] on div "Modules 1" at bounding box center [319, 204] width 228 height 16
click at [266, 287] on div "checking the time out in this course" at bounding box center [553, 282] width 714 height 29
drag, startPoint x: 346, startPoint y: 281, endPoint x: 150, endPoint y: 289, distance: 196.1
click at [150, 289] on div "This course is going to have a small time out View Course 🎉 Congratulations! Yo…" at bounding box center [553, 292] width 1033 height 469
click at [153, 278] on div "This course is going to have a small time out View Course 🎉 Congratulations! Yo…" at bounding box center [553, 292] width 1033 height 469
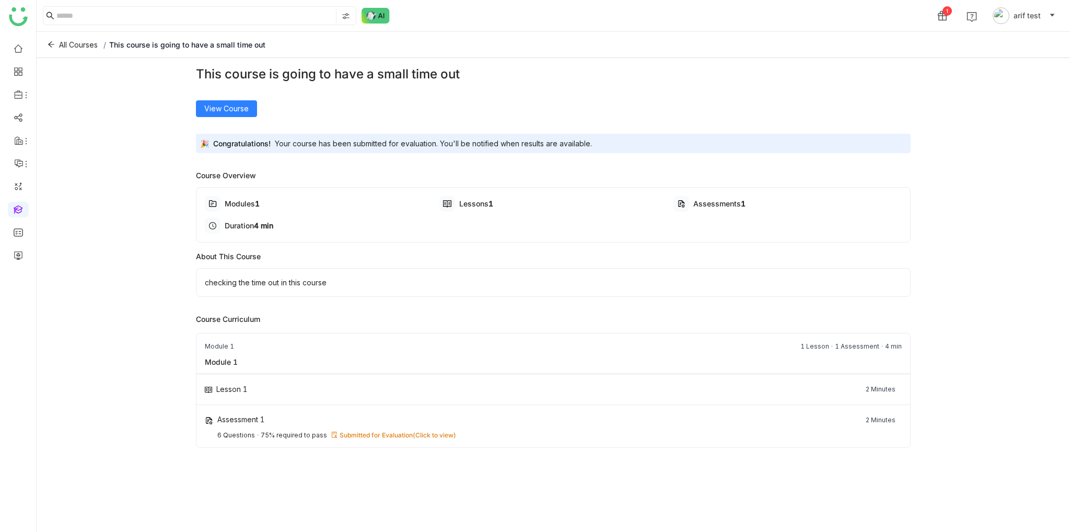
click at [404, 396] on div "Lesson 1 2 Minutes" at bounding box center [552, 389] width 713 height 31
click at [426, 435] on span "(Click to view)" at bounding box center [434, 435] width 43 height 8
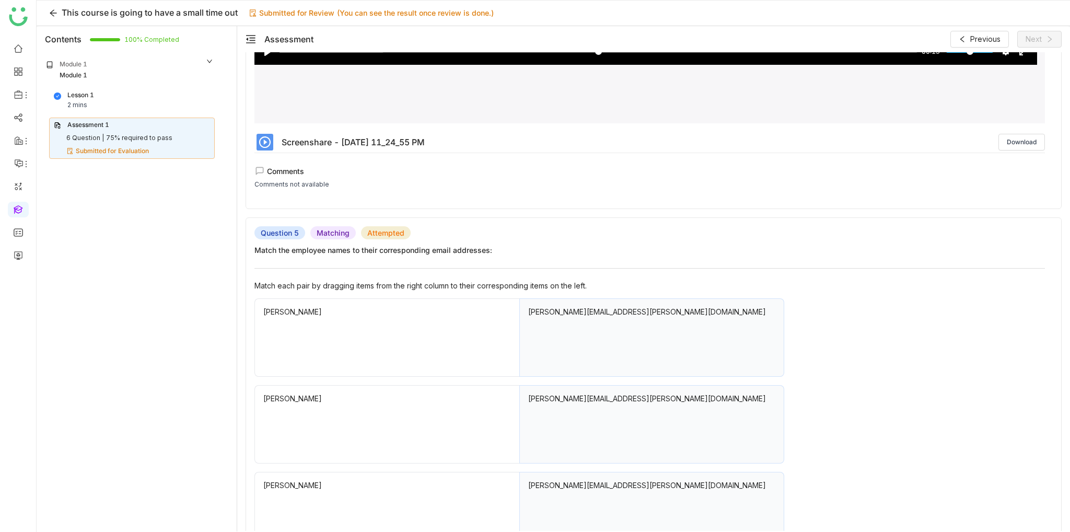
scroll to position [1252, 0]
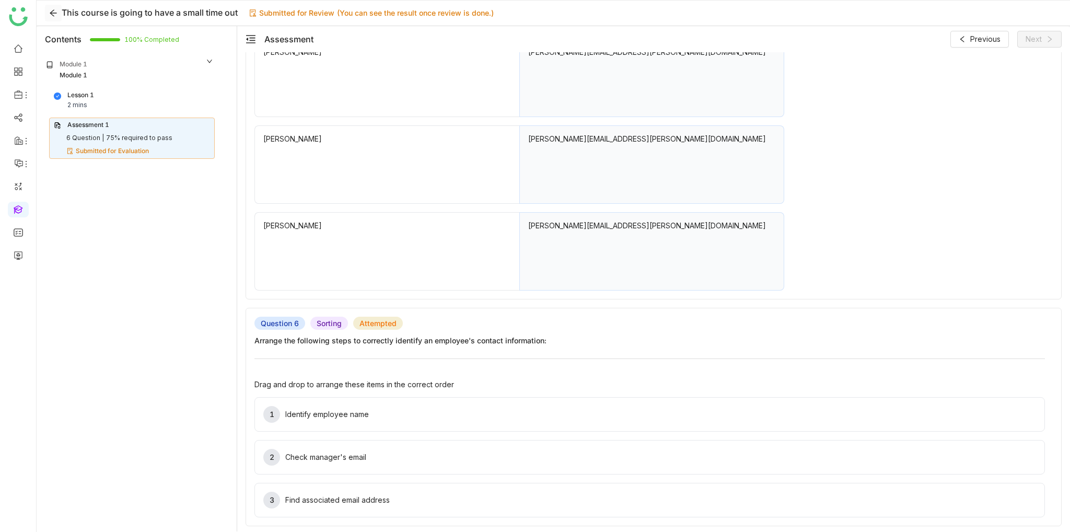
click at [55, 9] on icon at bounding box center [53, 13] width 8 height 8
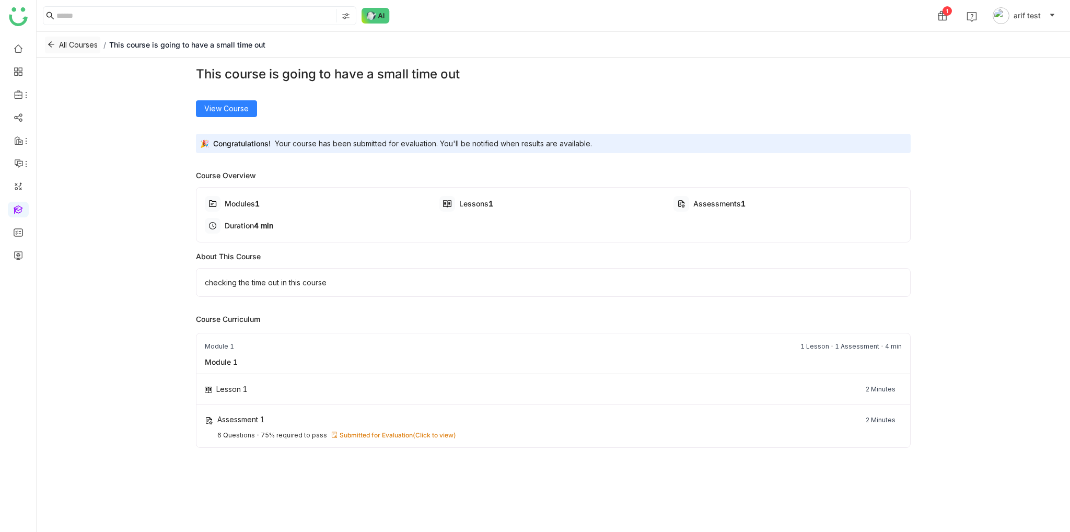
click at [51, 46] on icon at bounding box center [51, 44] width 7 height 7
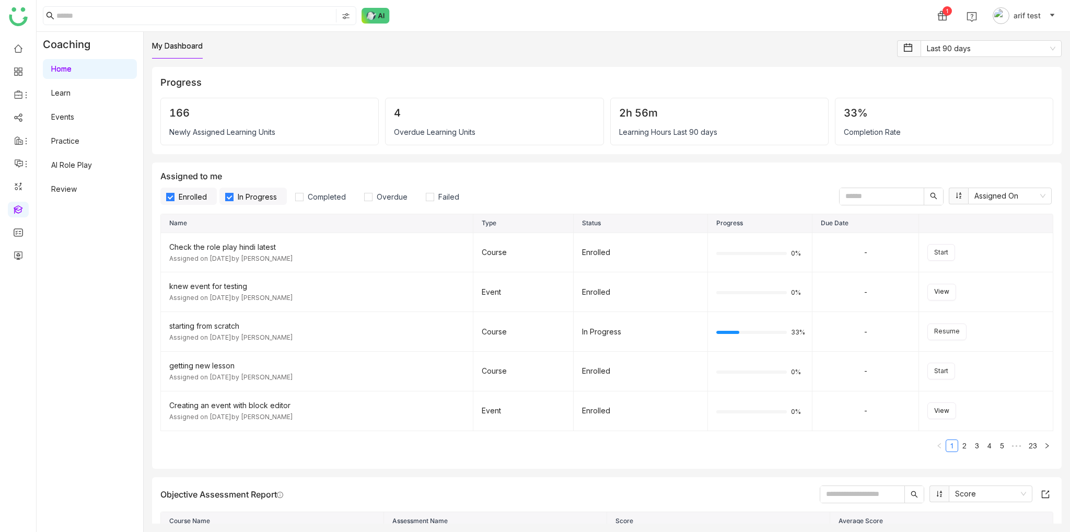
click at [63, 88] on link "Learn" at bounding box center [60, 92] width 19 height 9
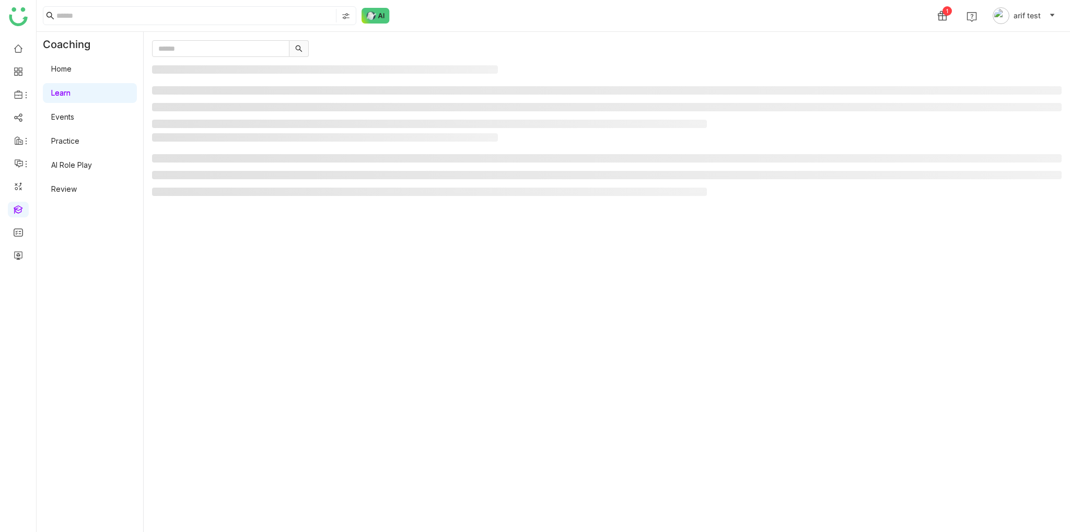
click at [67, 90] on link "Learn" at bounding box center [60, 92] width 19 height 9
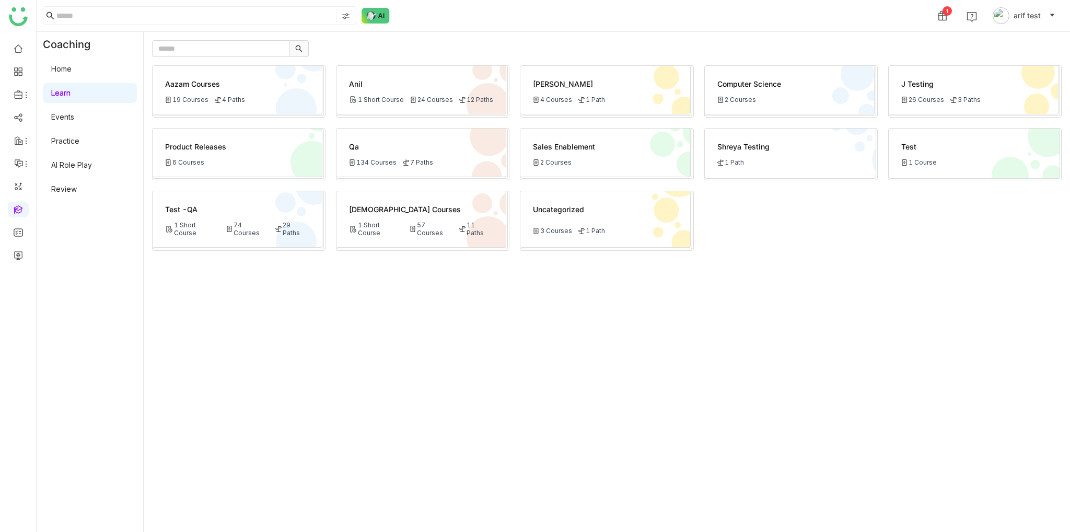
click at [434, 124] on div "Aazam Courses 19 Courses 4 Paths Anil 1 Short Course 24 Courses 12 Paths Bhupen…" at bounding box center [606, 294] width 909 height 458
click at [437, 141] on div "Qa" at bounding box center [421, 146] width 144 height 11
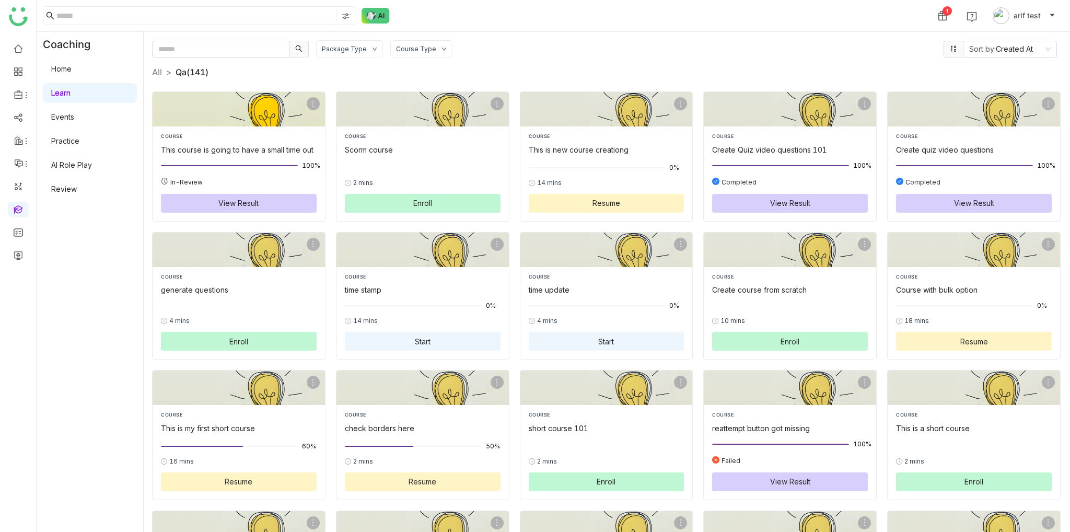
click at [246, 153] on div "This course is going to have a small time out" at bounding box center [239, 149] width 156 height 11
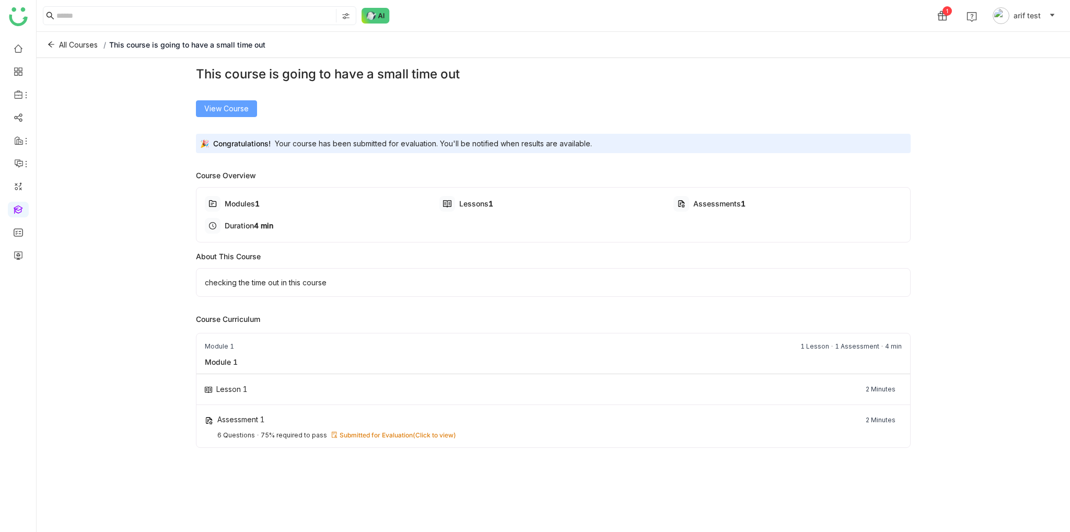
click at [236, 106] on span "View Course" at bounding box center [226, 108] width 44 height 11
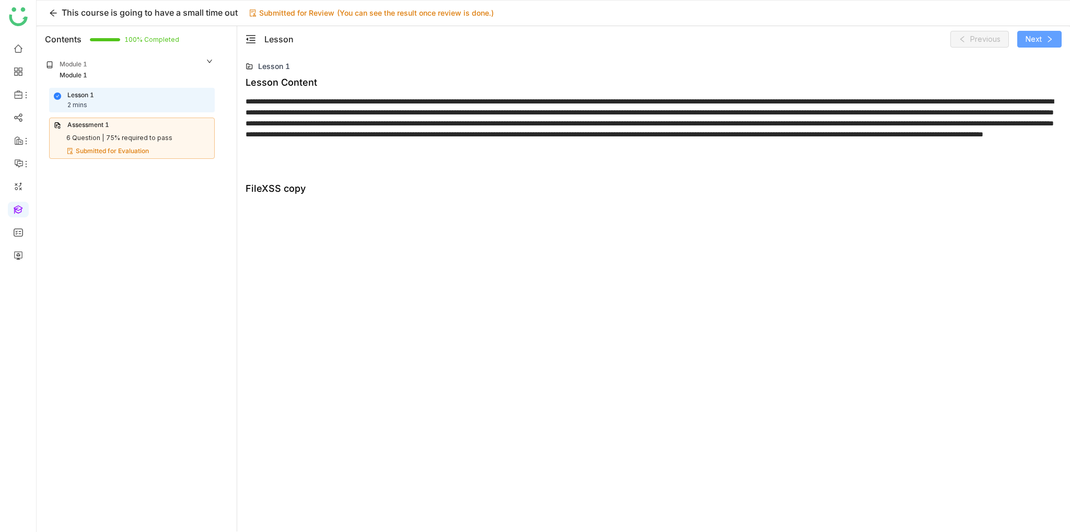
click at [1044, 42] on button "Next" at bounding box center [1039, 39] width 44 height 17
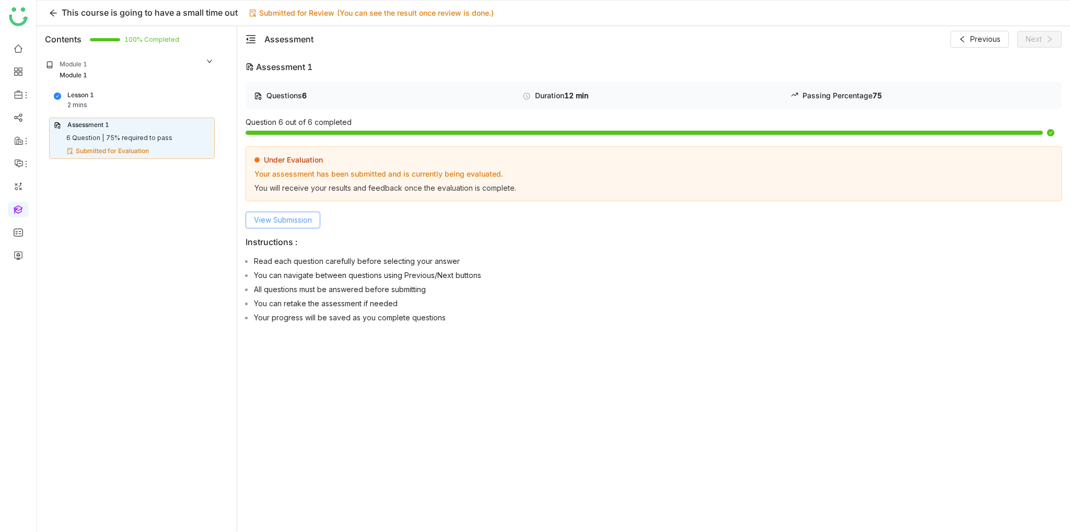
click at [294, 212] on button "View Submission" at bounding box center [283, 220] width 75 height 17
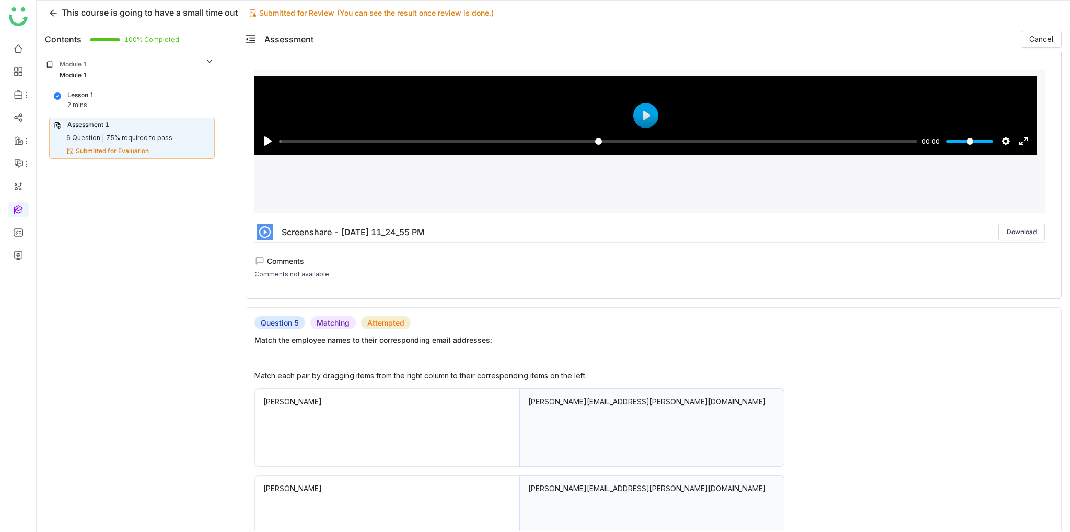
scroll to position [940, 0]
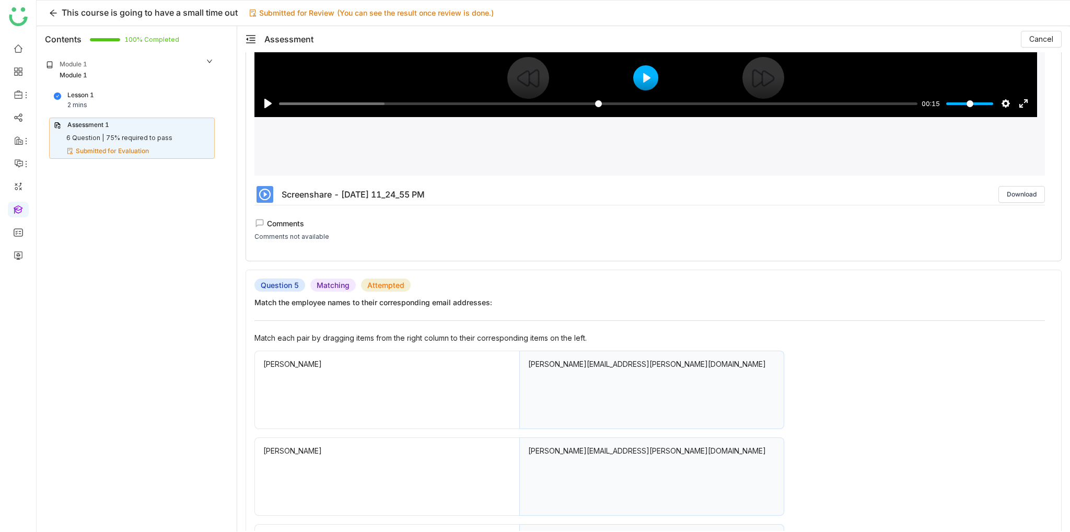
click at [648, 73] on button "Play" at bounding box center [645, 77] width 25 height 25
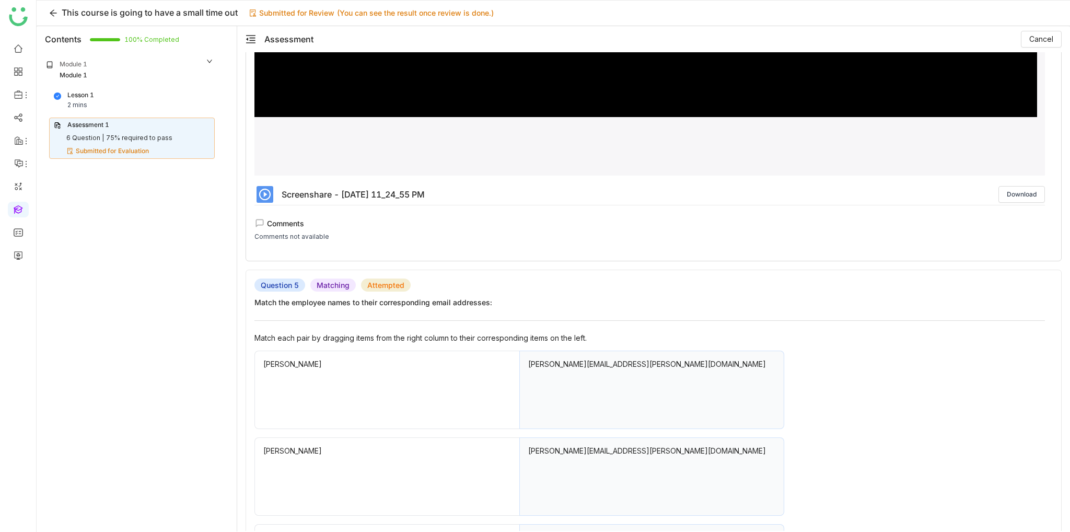
scroll to position [836, 0]
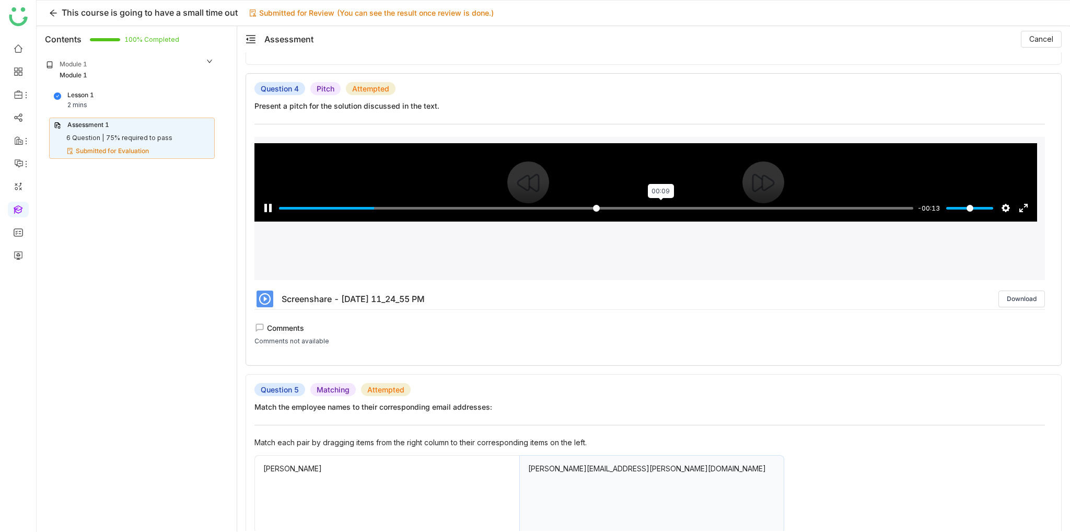
click at [660, 204] on input "Seek" at bounding box center [596, 208] width 634 height 10
click at [783, 205] on input "Seek" at bounding box center [596, 208] width 634 height 10
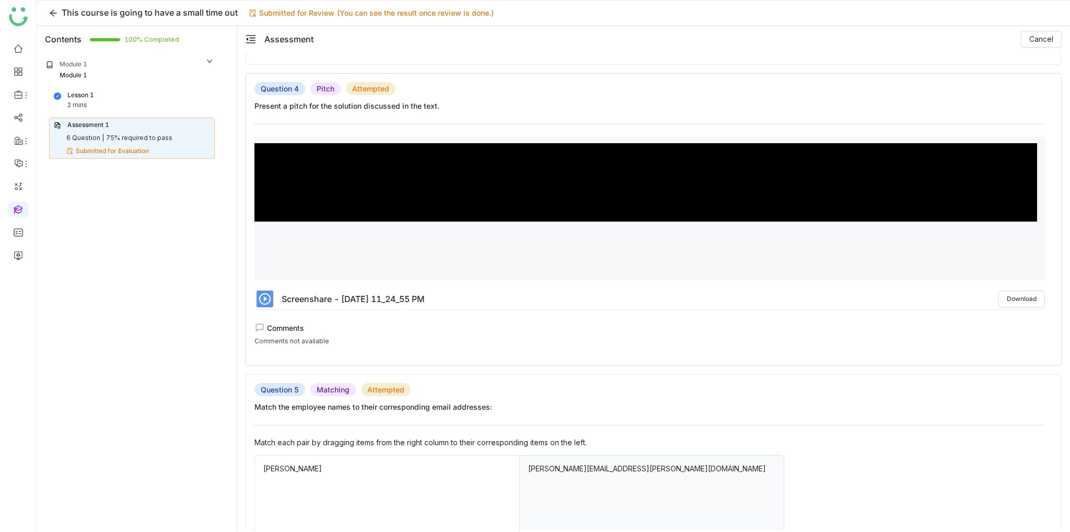
click at [246, 285] on div "Question 4 Pitch Attempted Present a pitch for the solution discussed in the te…" at bounding box center [654, 219] width 816 height 293
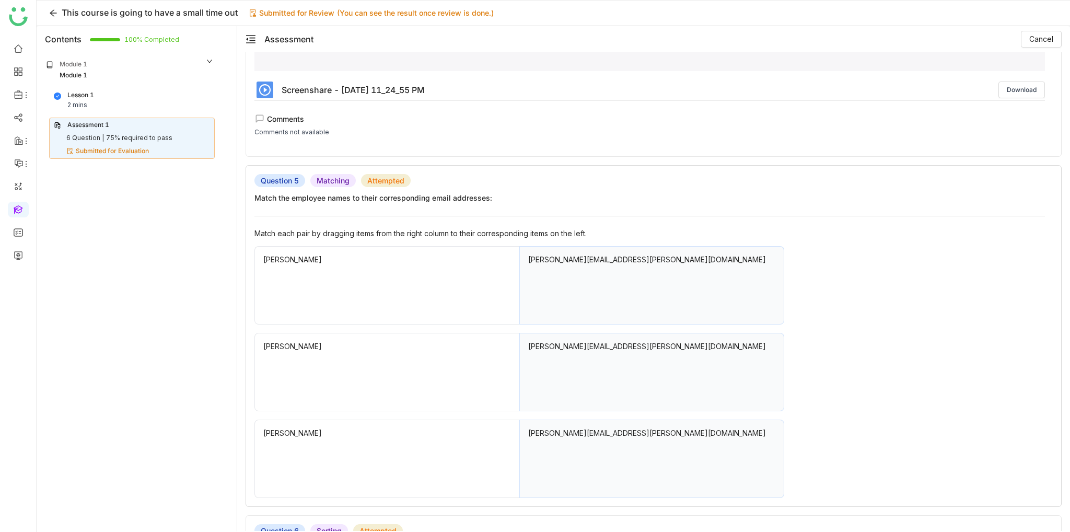
scroll to position [1252, 0]
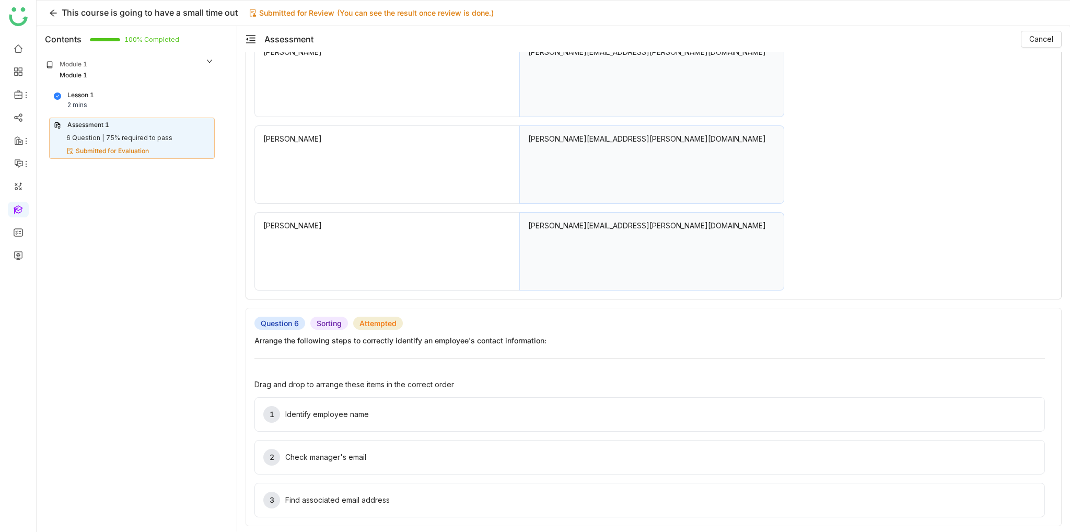
type input "***"
click at [389, 351] on div "Question 6 Sorting Attempted Arrange the following steps to correctly identify …" at bounding box center [649, 421] width 790 height 209
